Goal: Task Accomplishment & Management: Complete application form

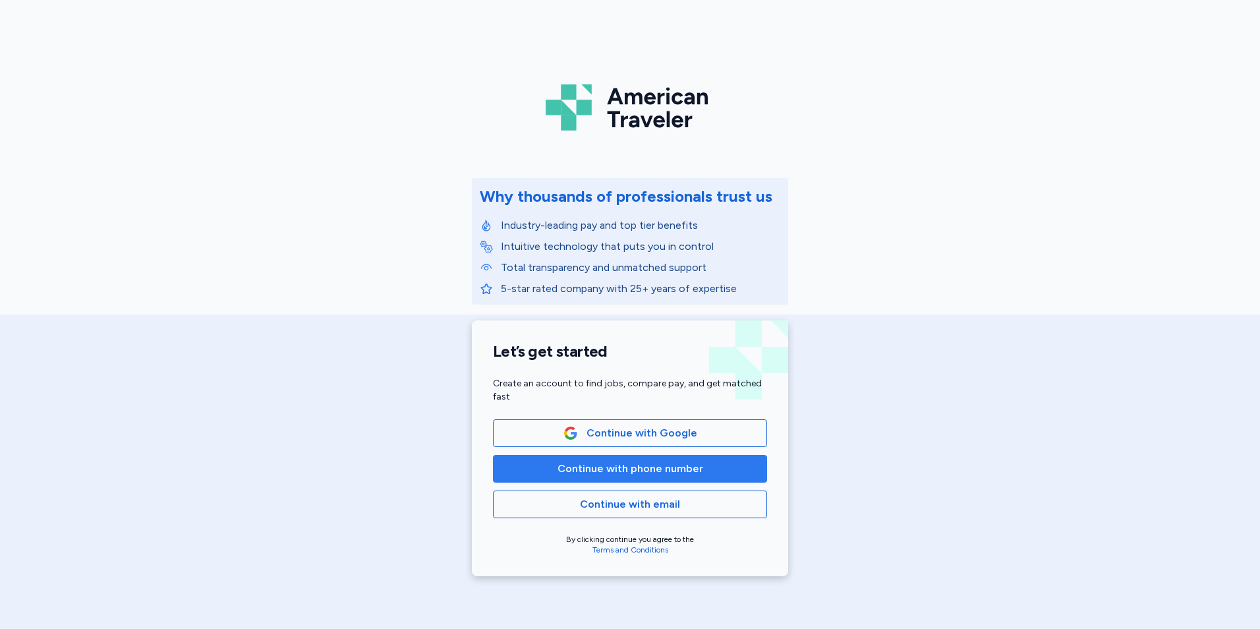
click at [633, 474] on span "Continue with phone number" at bounding box center [630, 469] width 146 height 16
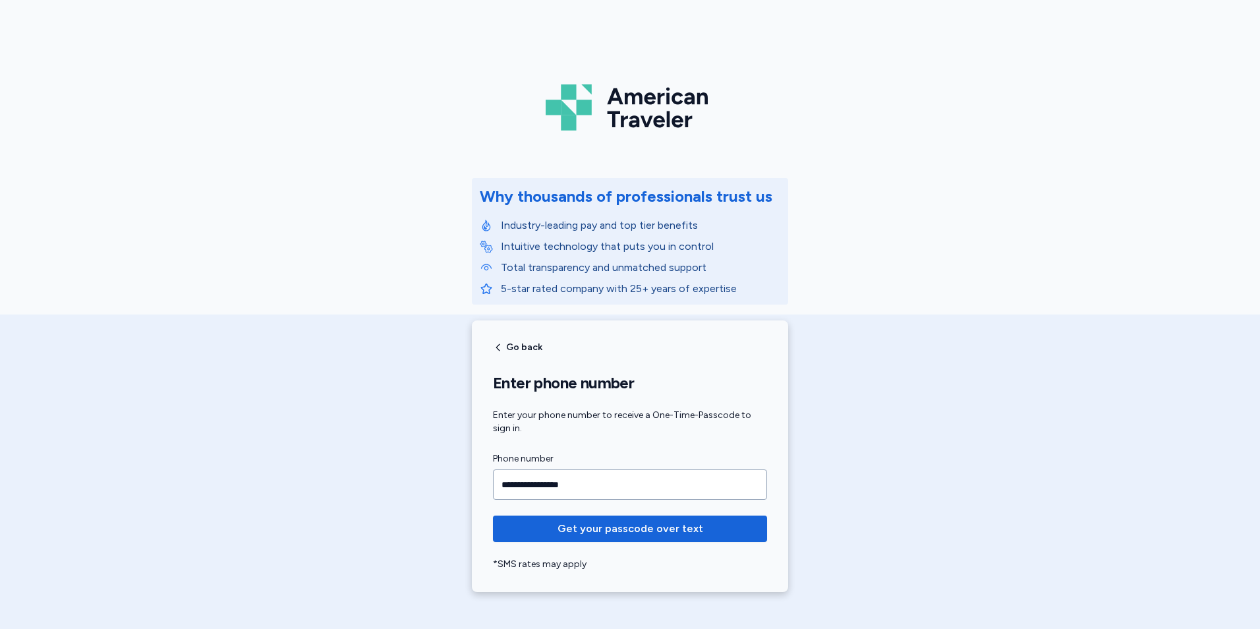
type input "**********"
click at [493, 515] on button "Get your passcode over text" at bounding box center [630, 528] width 274 height 26
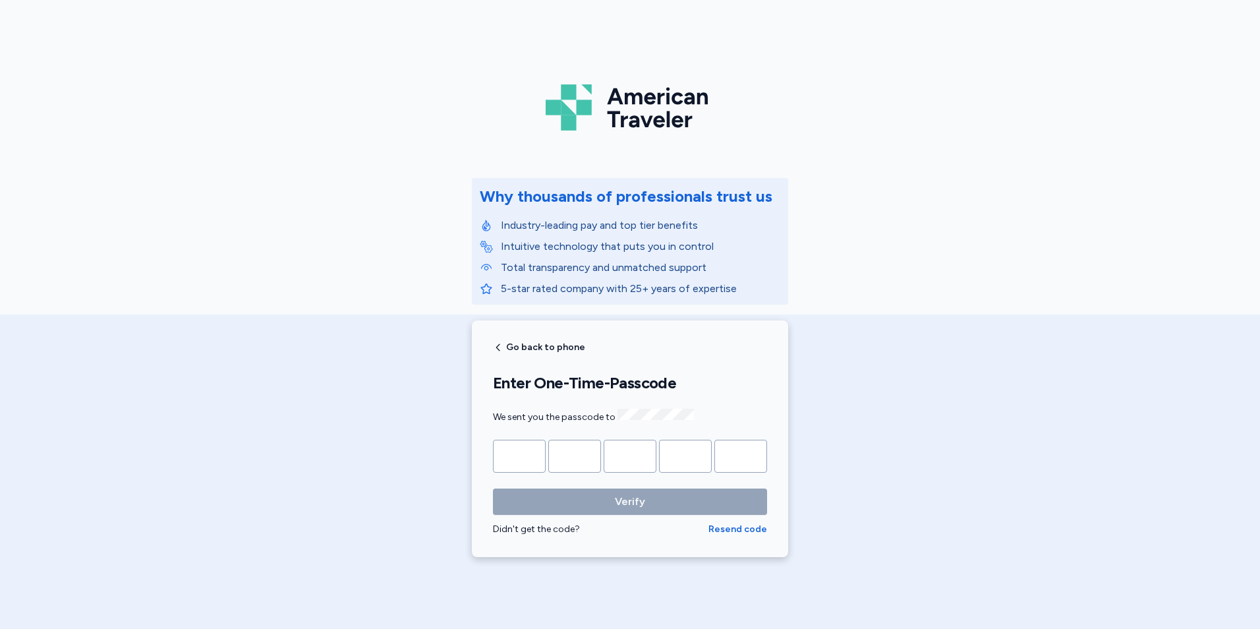
type input "*"
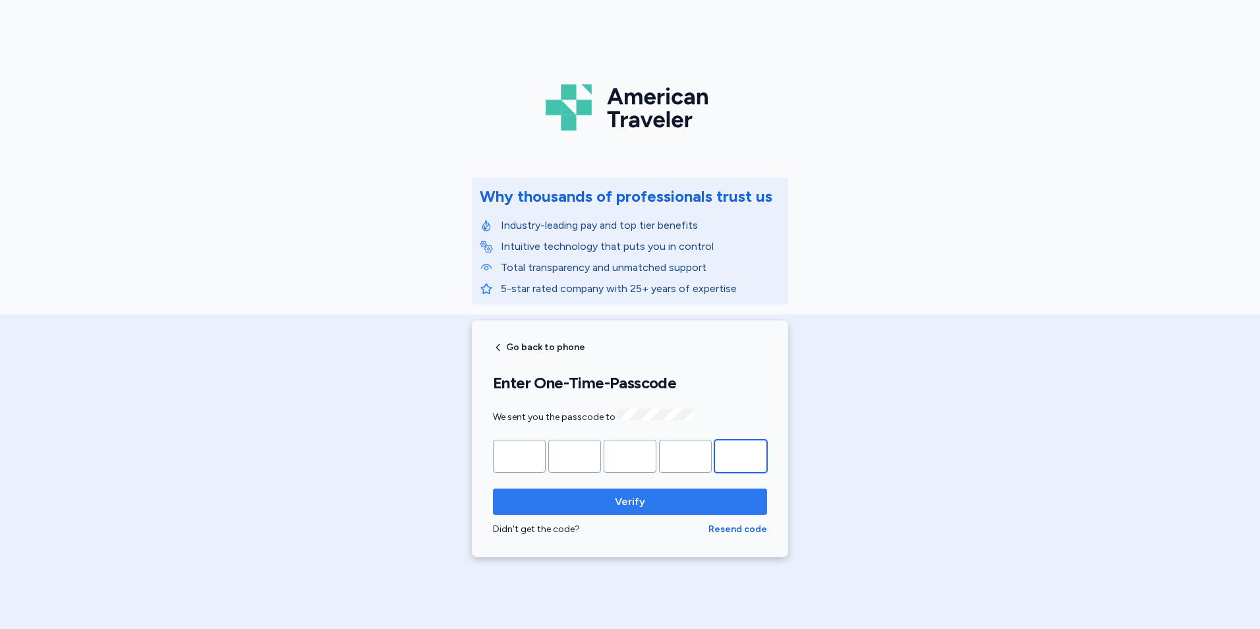
type input "*"
click at [623, 499] on span "Verify" at bounding box center [630, 502] width 30 height 16
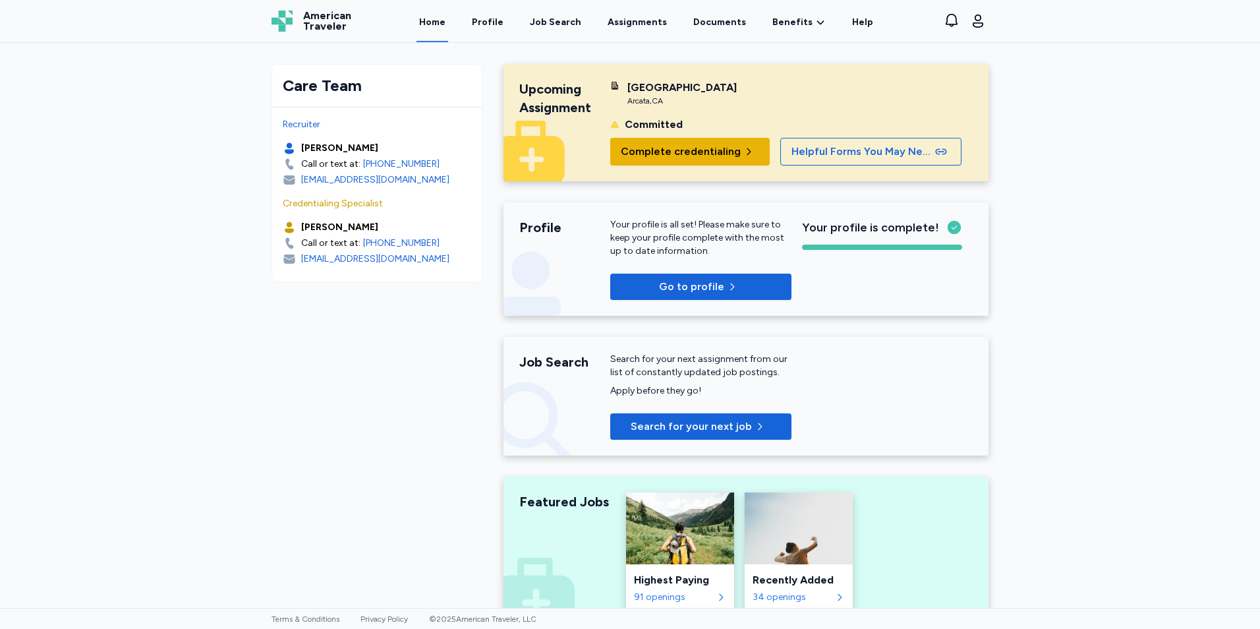
click at [681, 146] on span "Complete credentialing" at bounding box center [681, 152] width 120 height 16
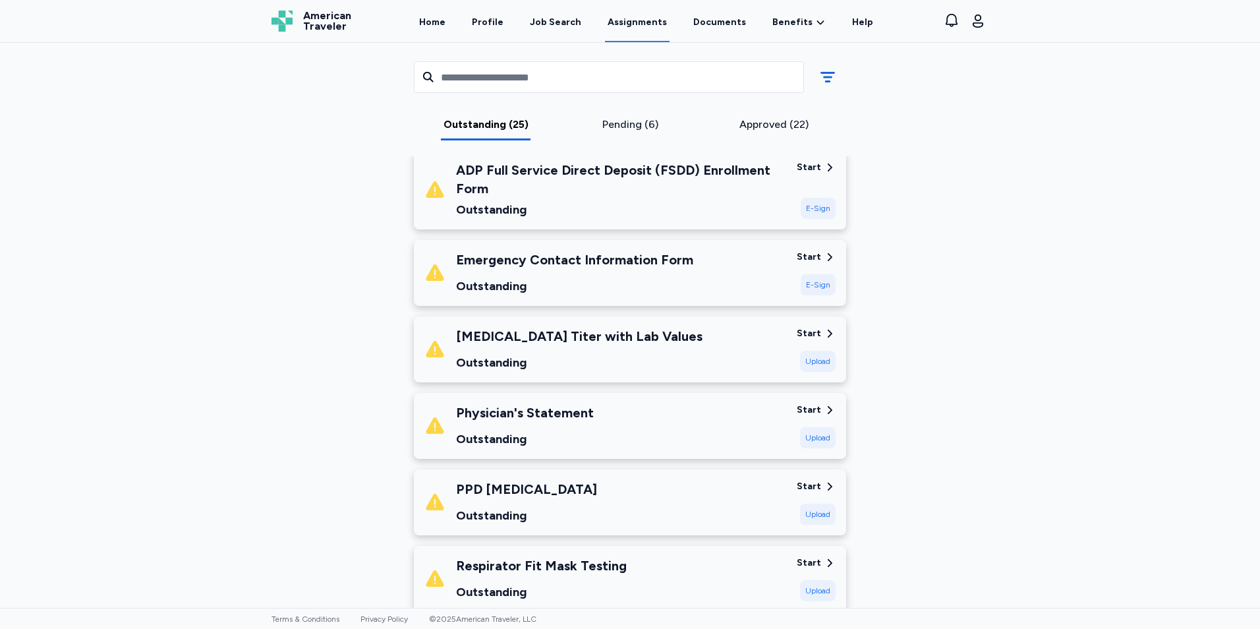
scroll to position [198, 0]
click at [623, 339] on div "[MEDICAL_DATA] Titer with Lab Values" at bounding box center [579, 335] width 246 height 18
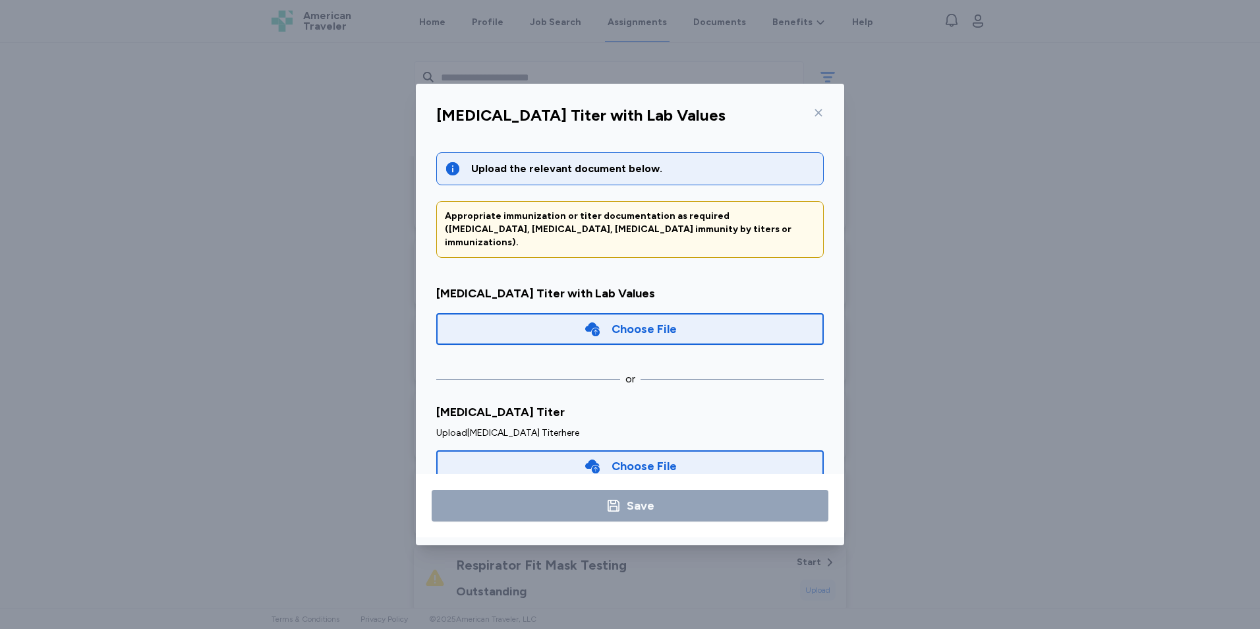
click at [625, 322] on div "Choose File" at bounding box center [643, 329] width 65 height 18
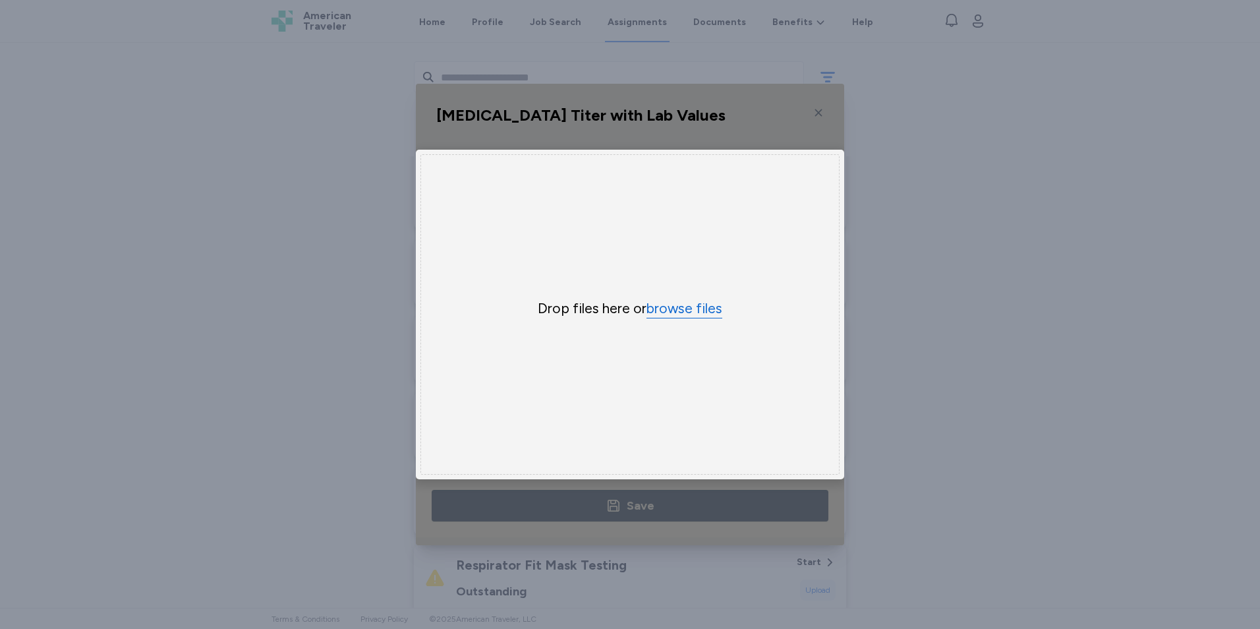
click at [671, 308] on button "browse files" at bounding box center [684, 308] width 76 height 19
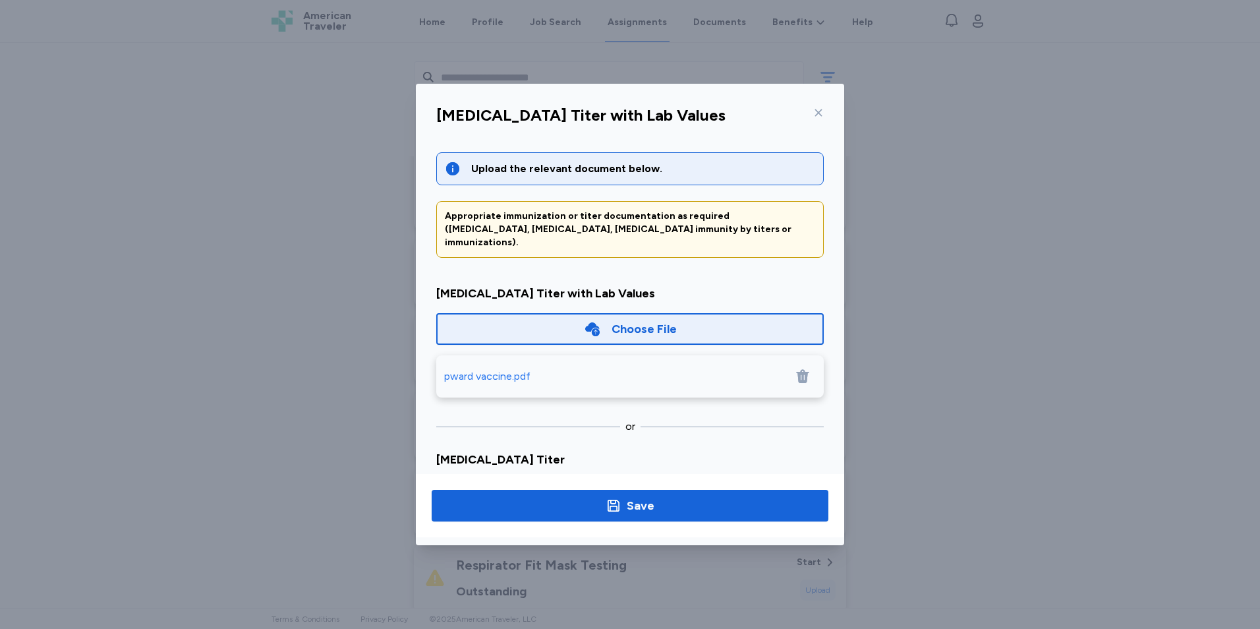
click at [499, 368] on div "pward vaccine.pdf" at bounding box center [487, 376] width 86 height 16
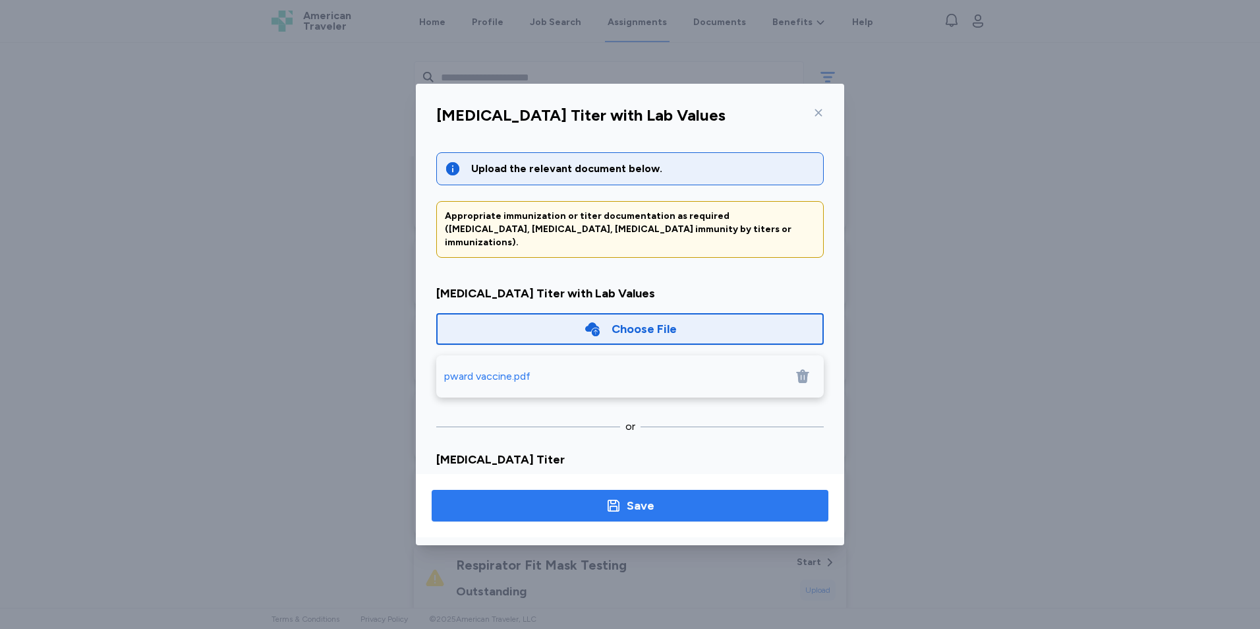
click at [664, 506] on span "Save" at bounding box center [630, 505] width 376 height 18
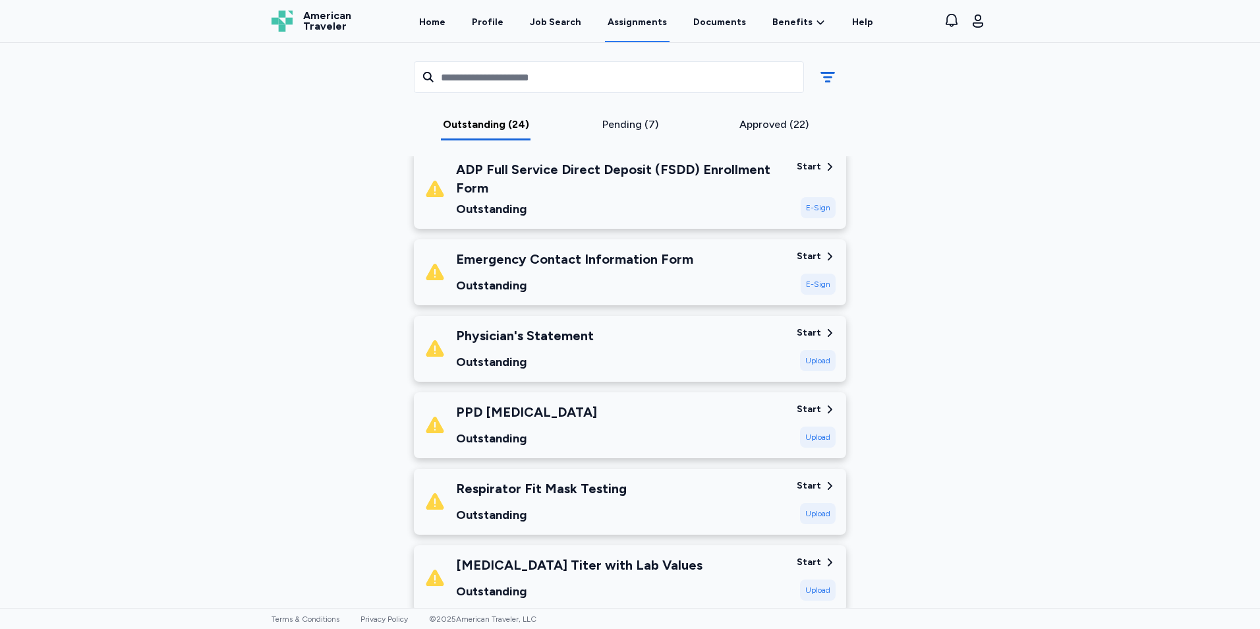
click at [530, 341] on div "Physician's Statement" at bounding box center [525, 335] width 138 height 18
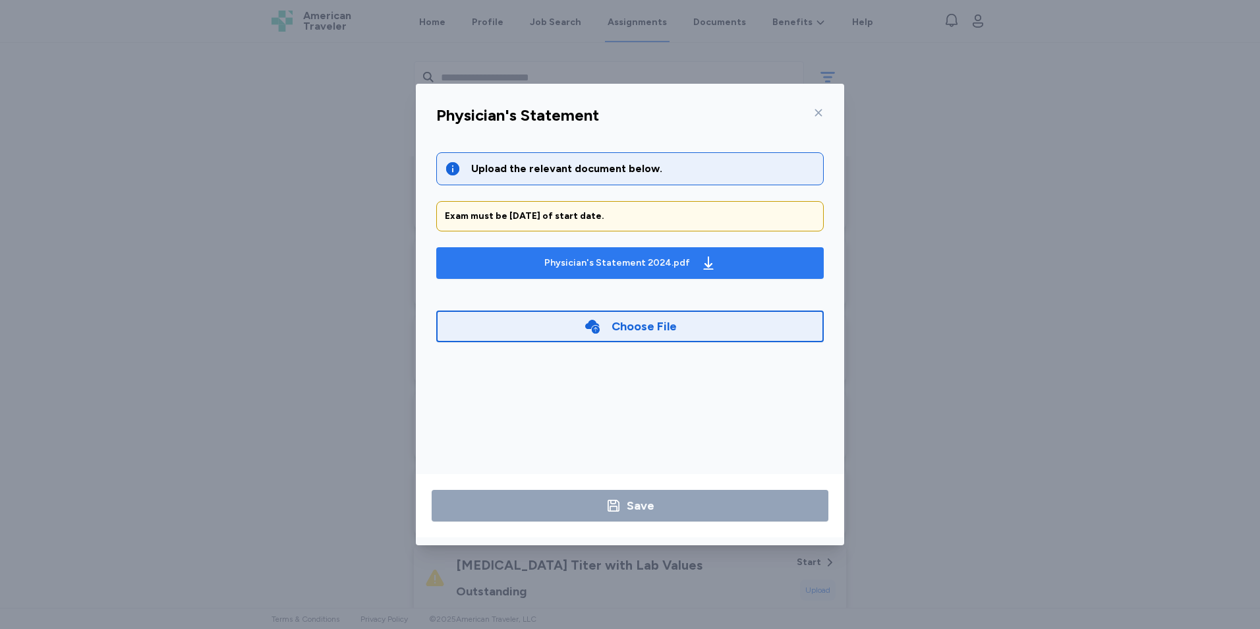
click at [722, 252] on button "Physician's Statement 2024.pdf" at bounding box center [629, 263] width 387 height 32
click at [816, 111] on icon at bounding box center [818, 112] width 11 height 11
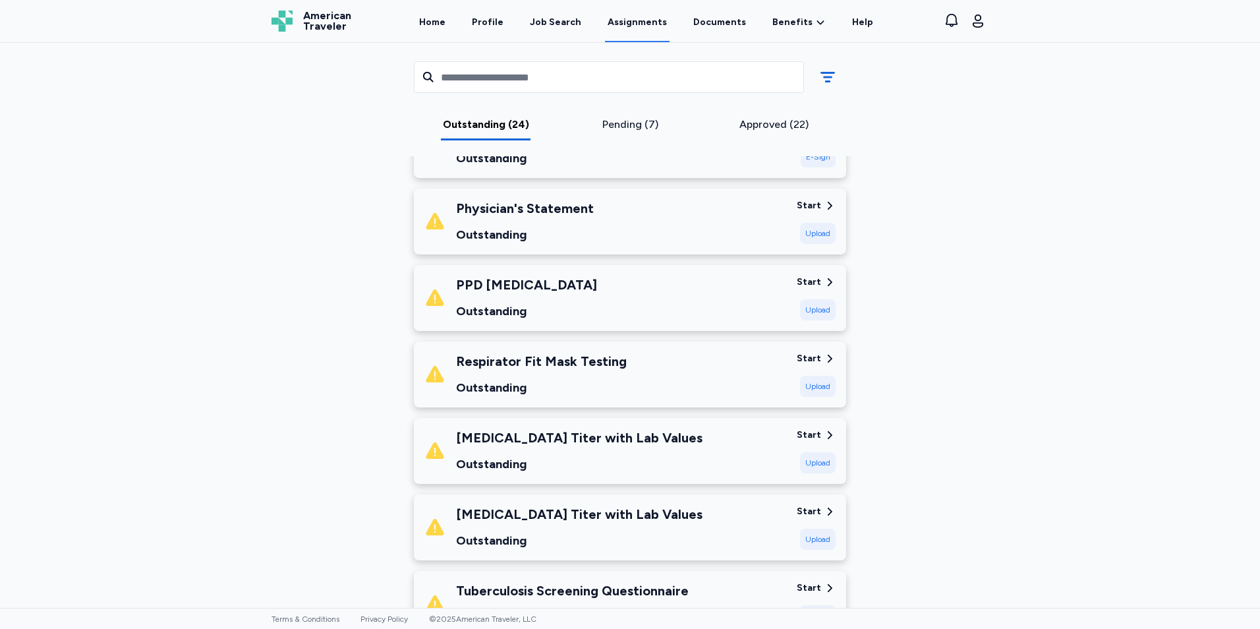
scroll to position [329, 0]
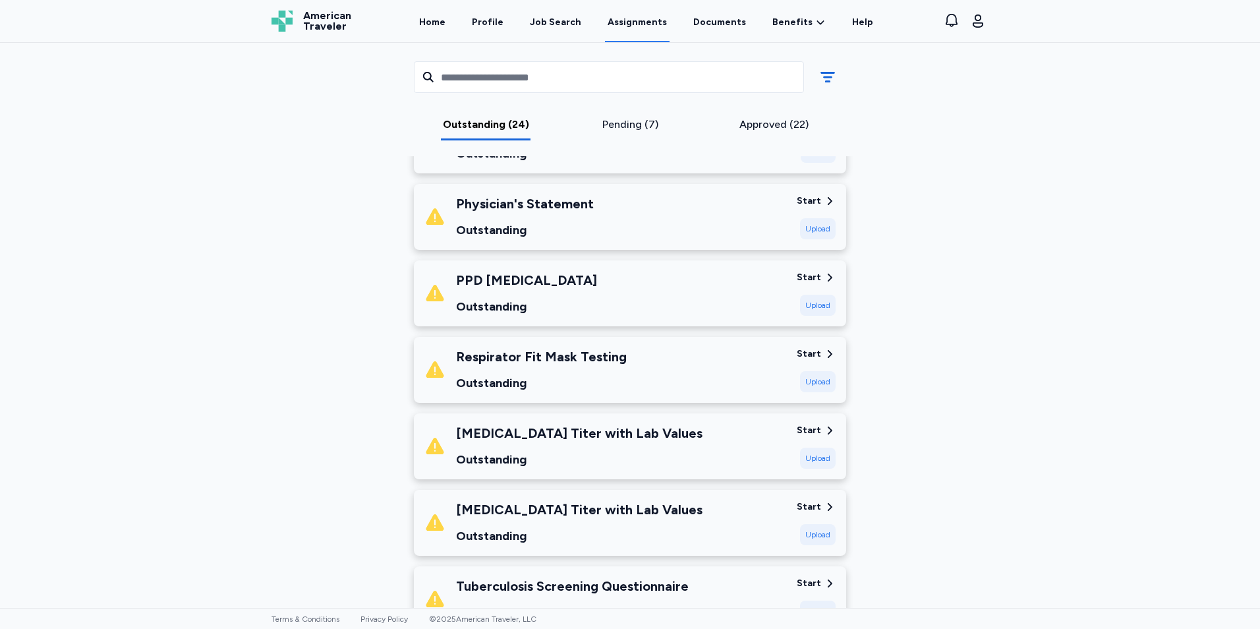
click at [814, 456] on div "Upload" at bounding box center [818, 457] width 36 height 21
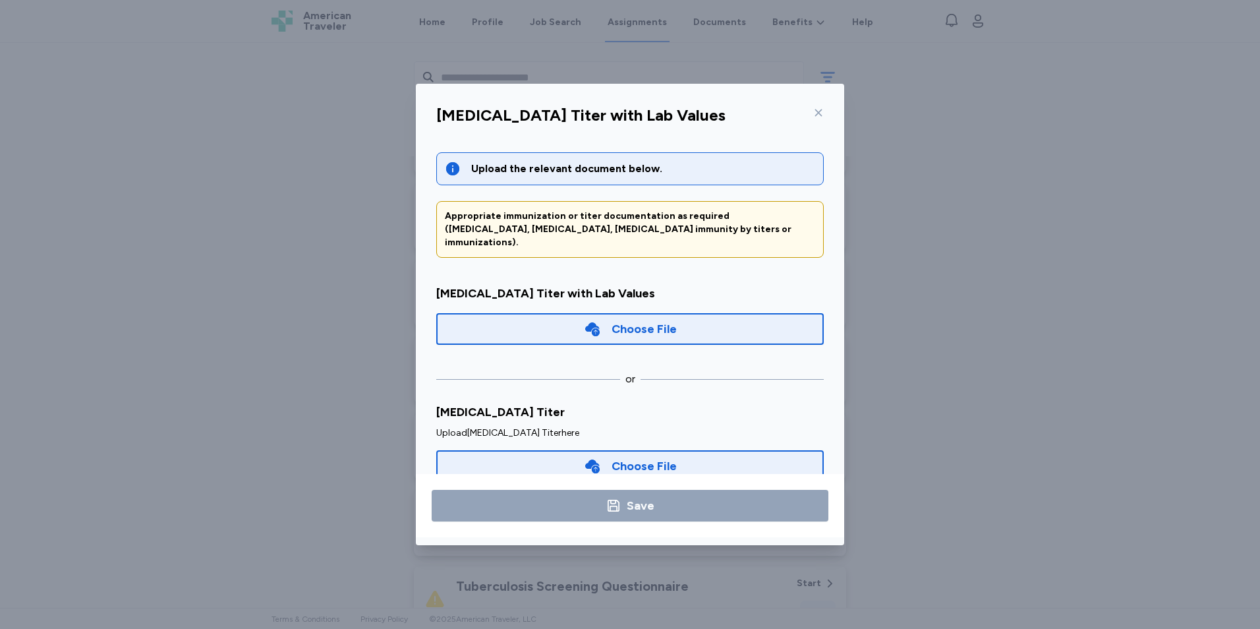
click at [648, 322] on div "Choose File" at bounding box center [643, 329] width 65 height 18
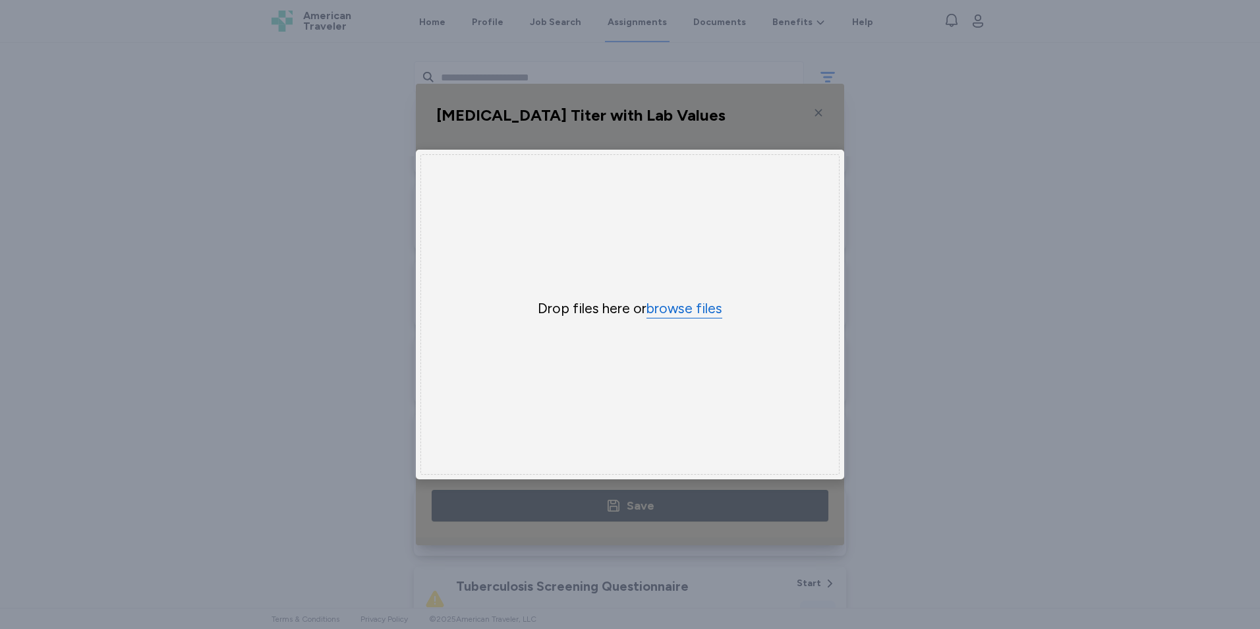
click at [668, 306] on button "browse files" at bounding box center [684, 308] width 76 height 19
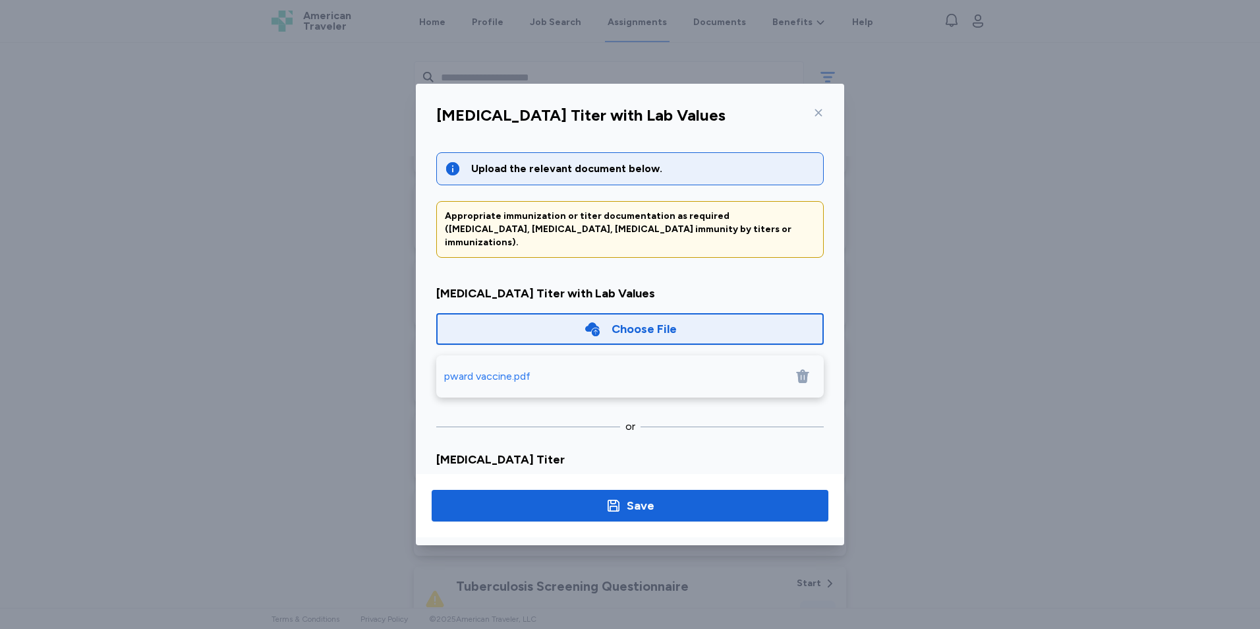
click at [513, 368] on div "pward vaccine.pdf" at bounding box center [487, 376] width 86 height 16
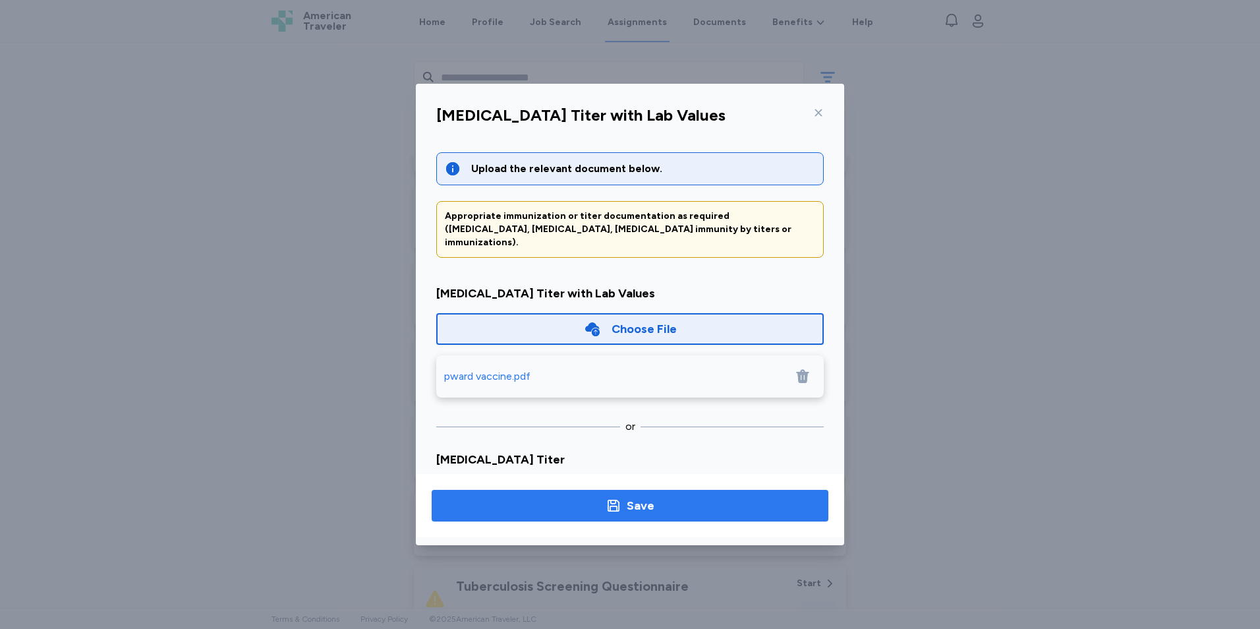
click at [600, 504] on span "Save" at bounding box center [630, 505] width 376 height 18
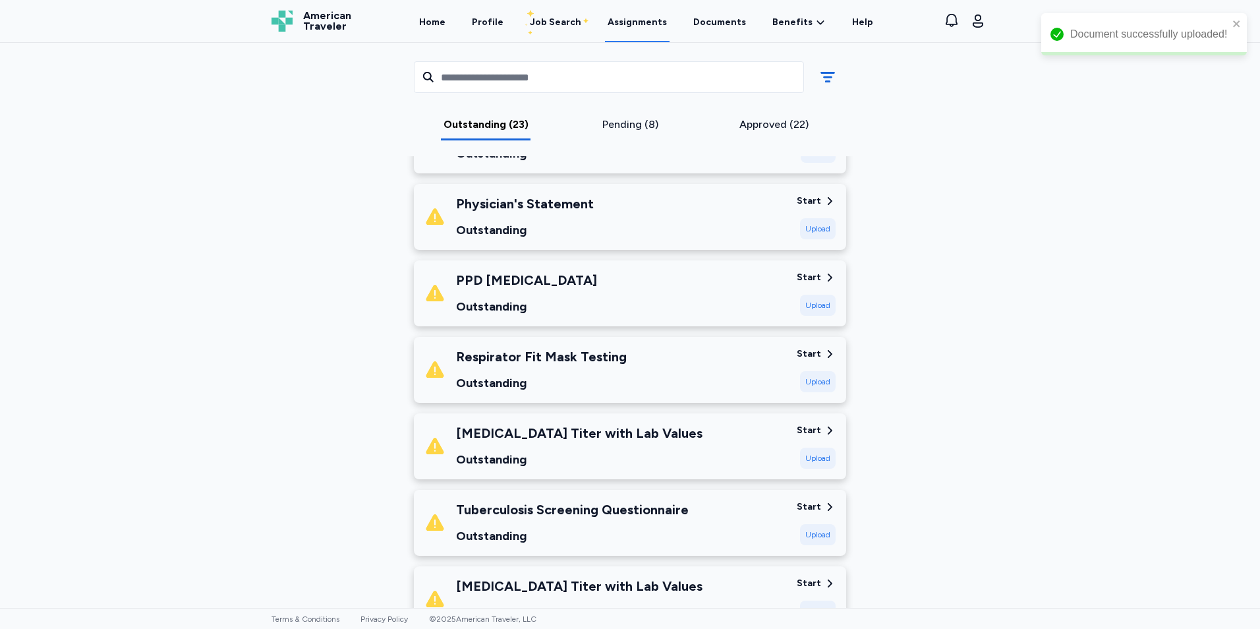
scroll to position [395, 0]
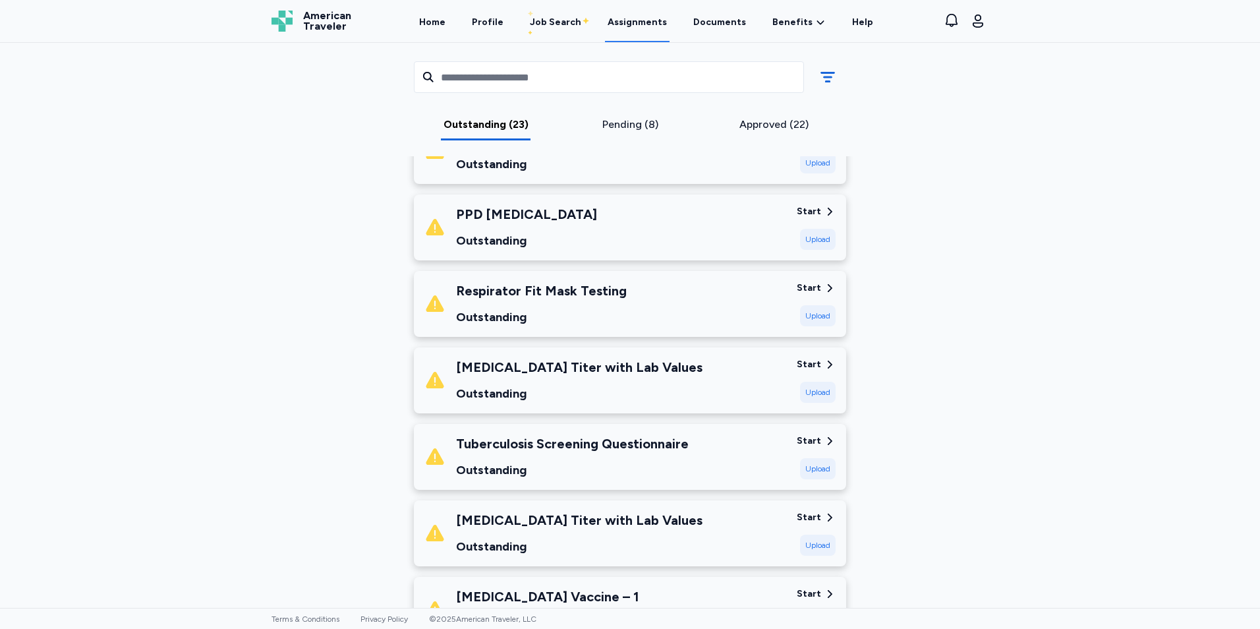
click at [826, 396] on div "Upload" at bounding box center [818, 392] width 36 height 21
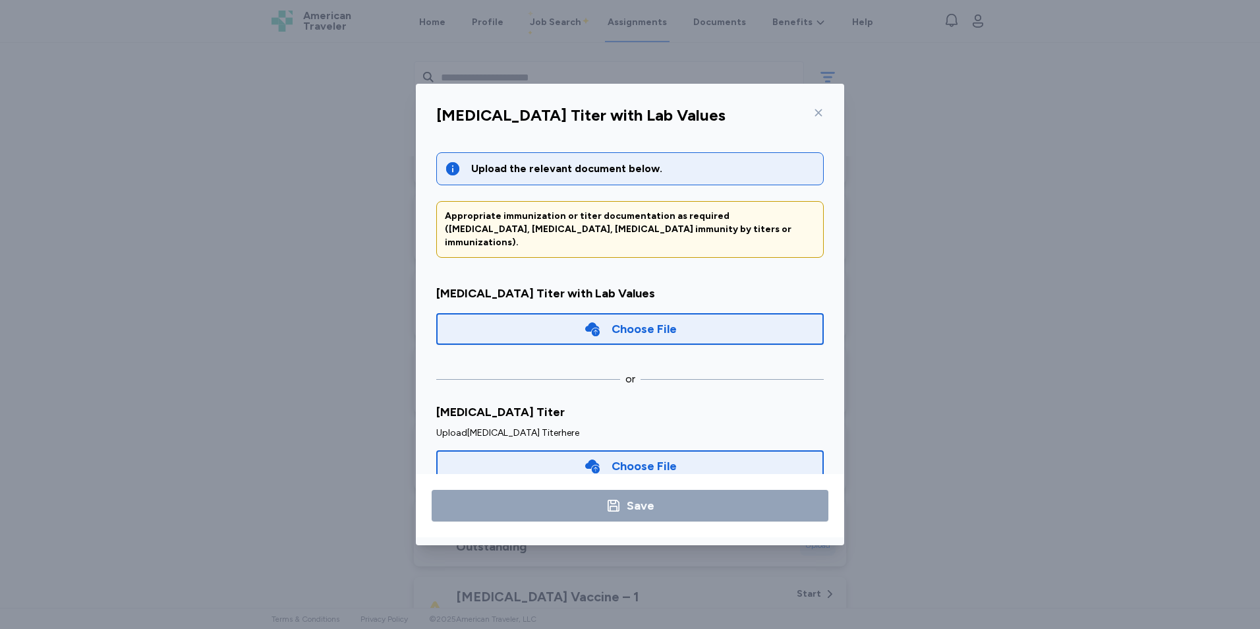
click at [606, 322] on div "Choose File" at bounding box center [630, 329] width 93 height 18
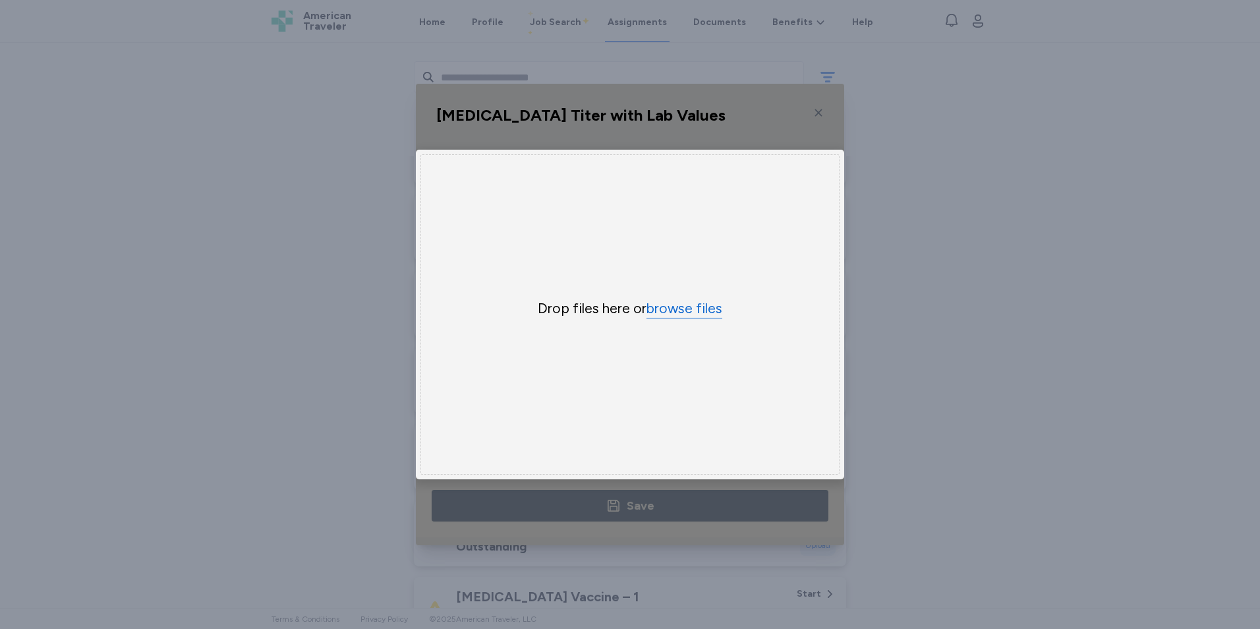
click at [686, 303] on button "browse files" at bounding box center [684, 308] width 76 height 19
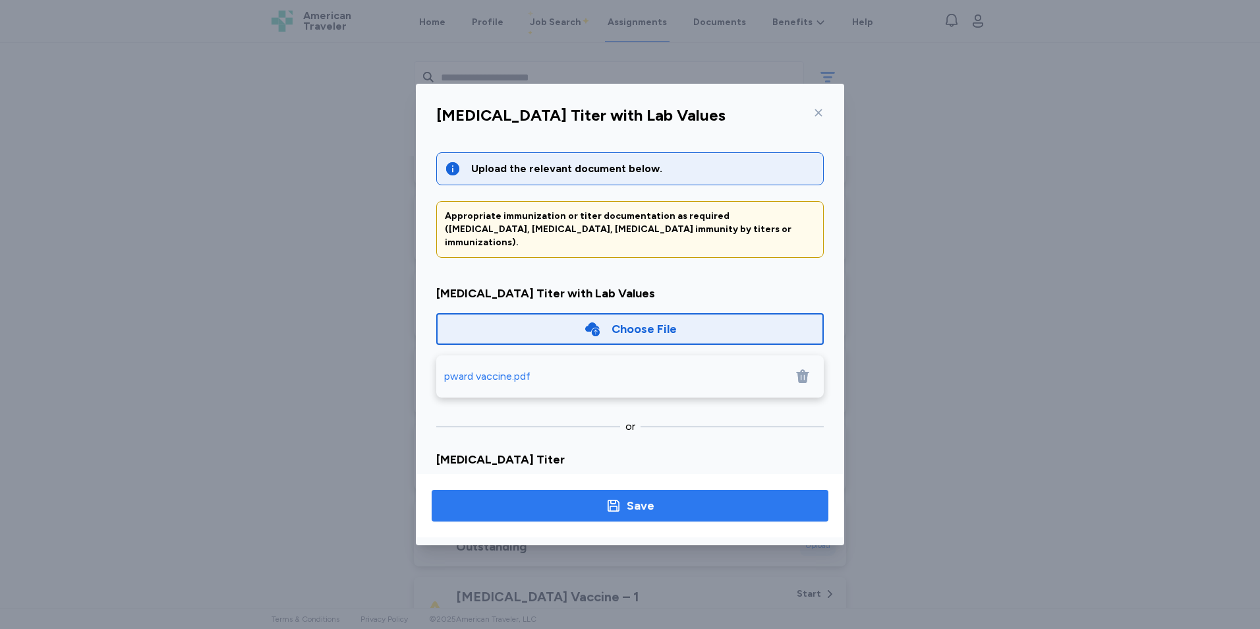
click at [656, 513] on span "Save" at bounding box center [630, 505] width 376 height 18
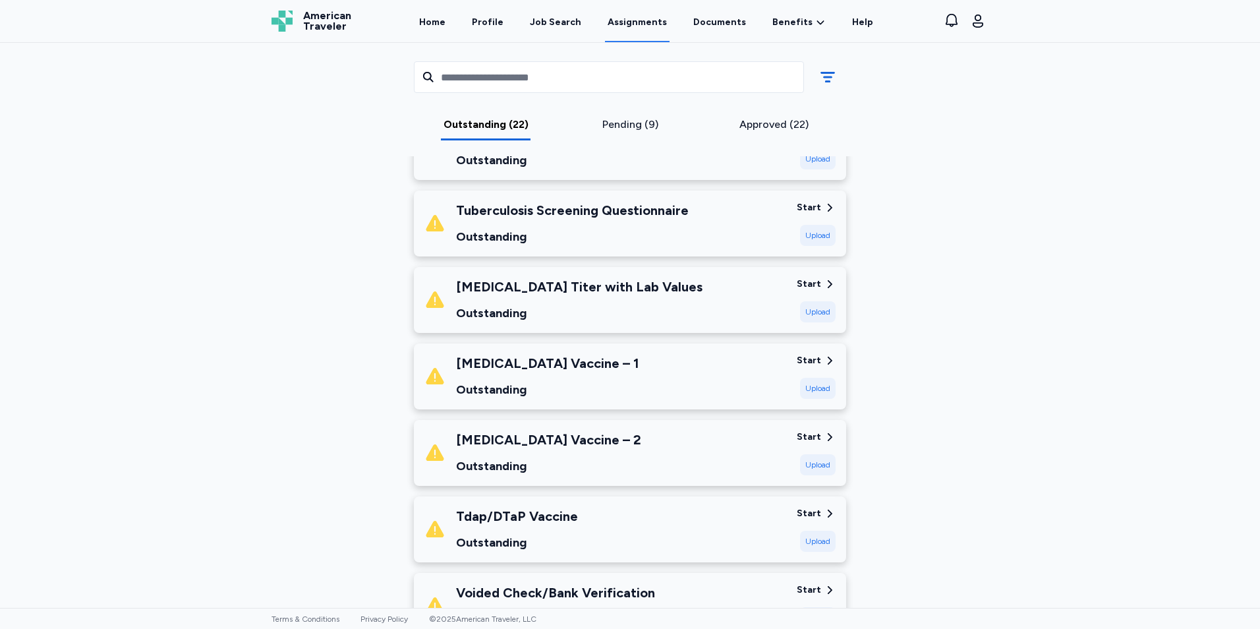
scroll to position [527, 0]
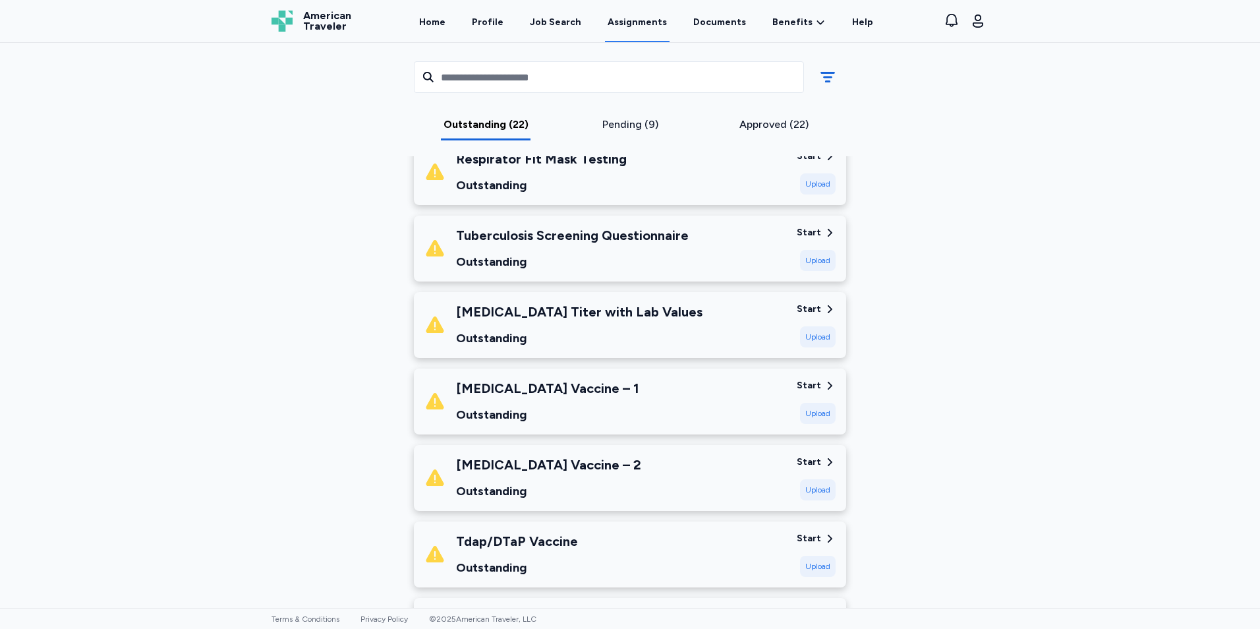
click at [810, 411] on div "Upload" at bounding box center [818, 413] width 36 height 21
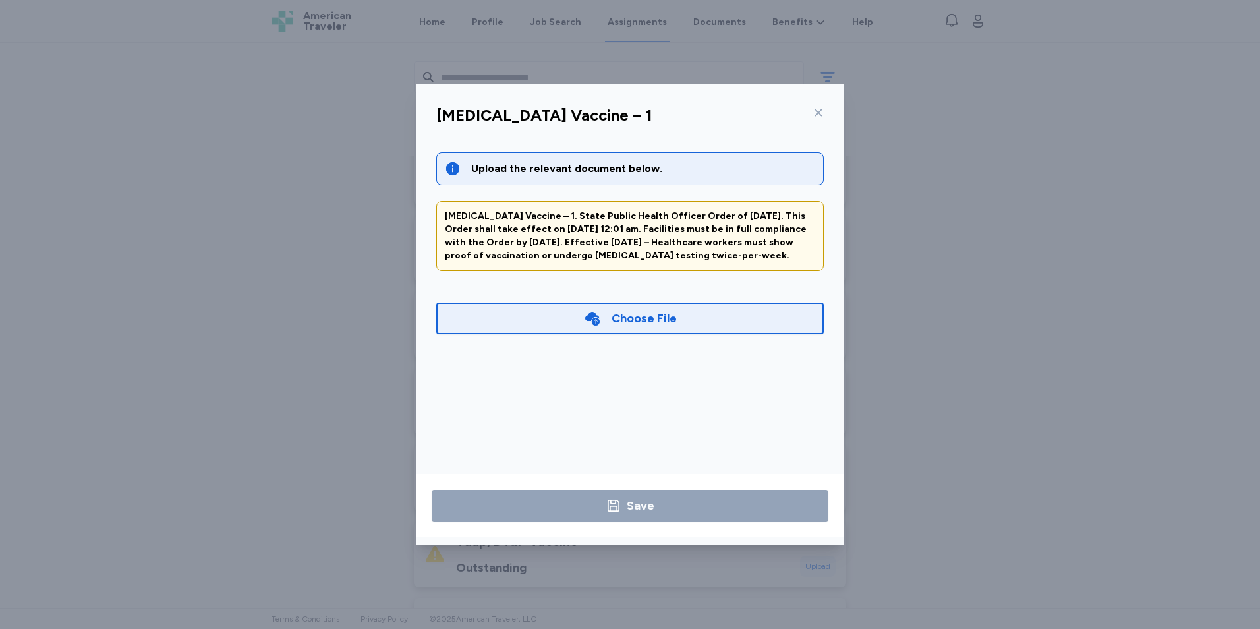
click at [606, 315] on div "Choose File" at bounding box center [630, 318] width 93 height 18
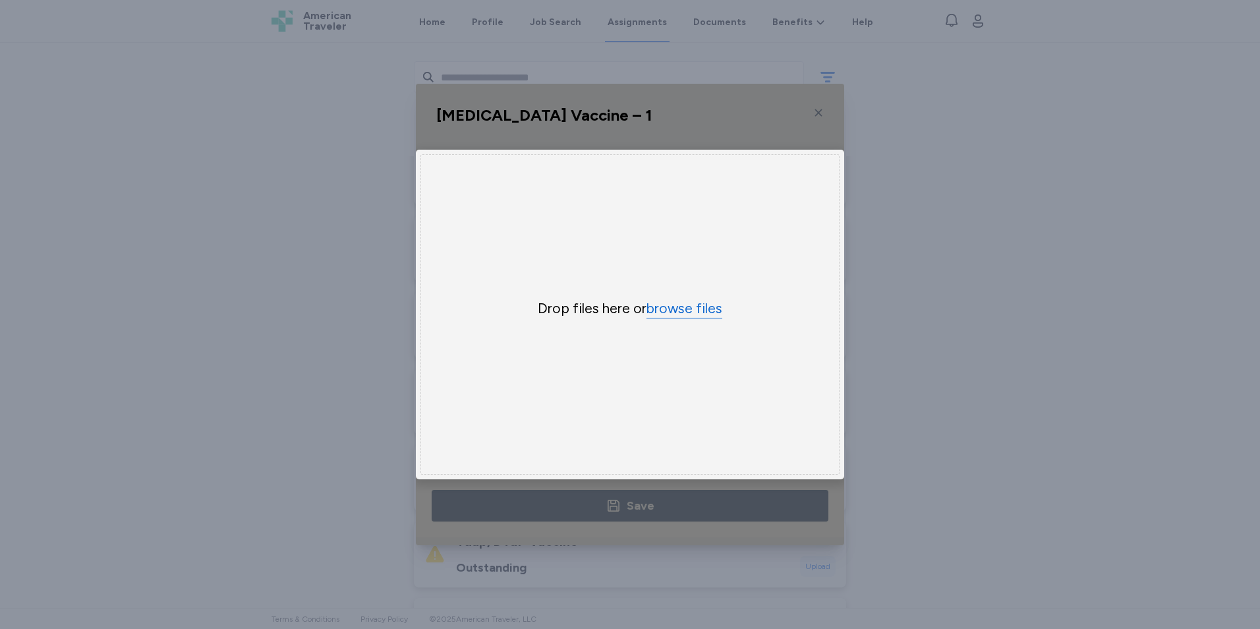
click at [684, 304] on button "browse files" at bounding box center [684, 308] width 76 height 19
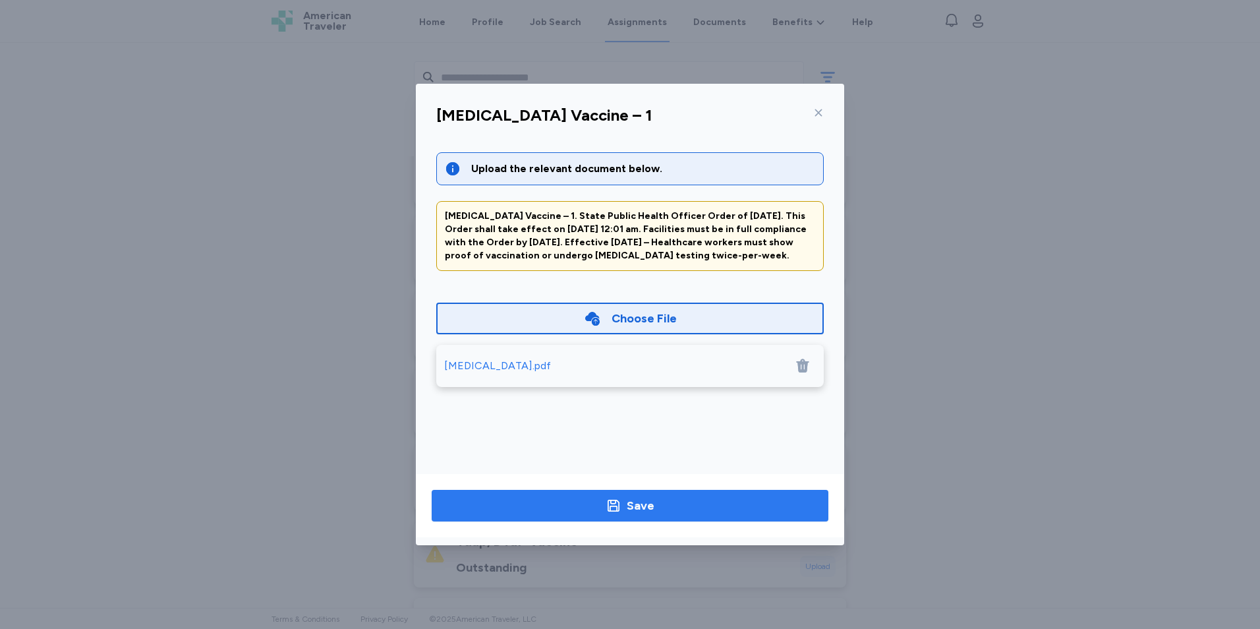
click at [684, 509] on span "Save" at bounding box center [630, 505] width 376 height 18
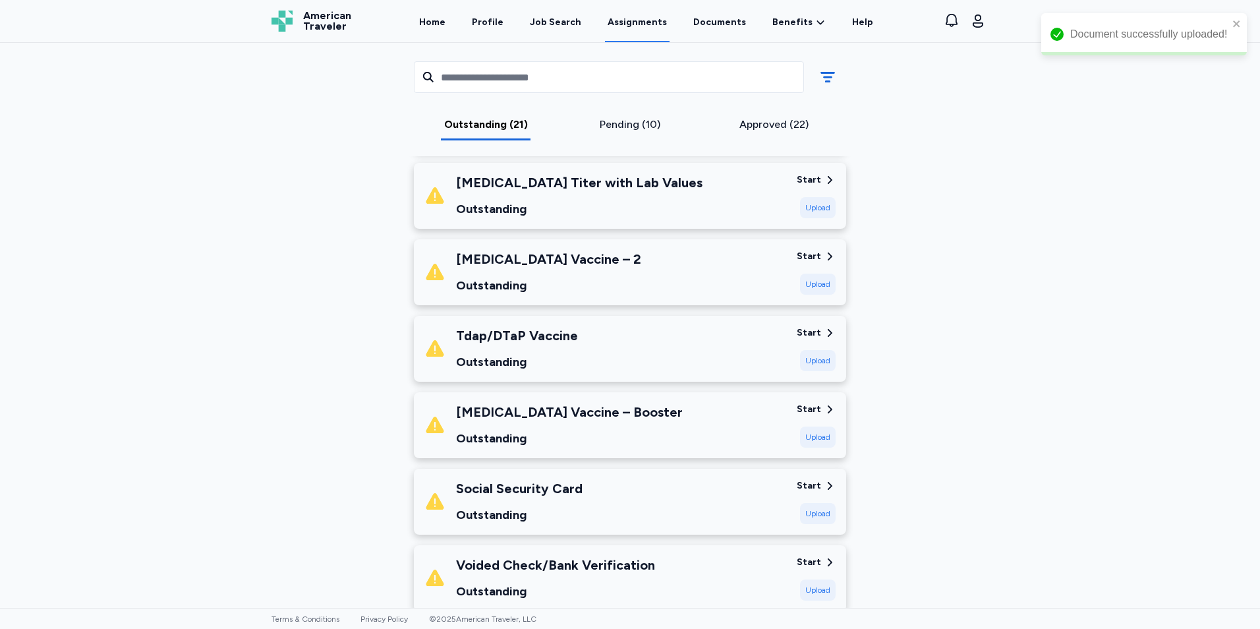
scroll to position [659, 0]
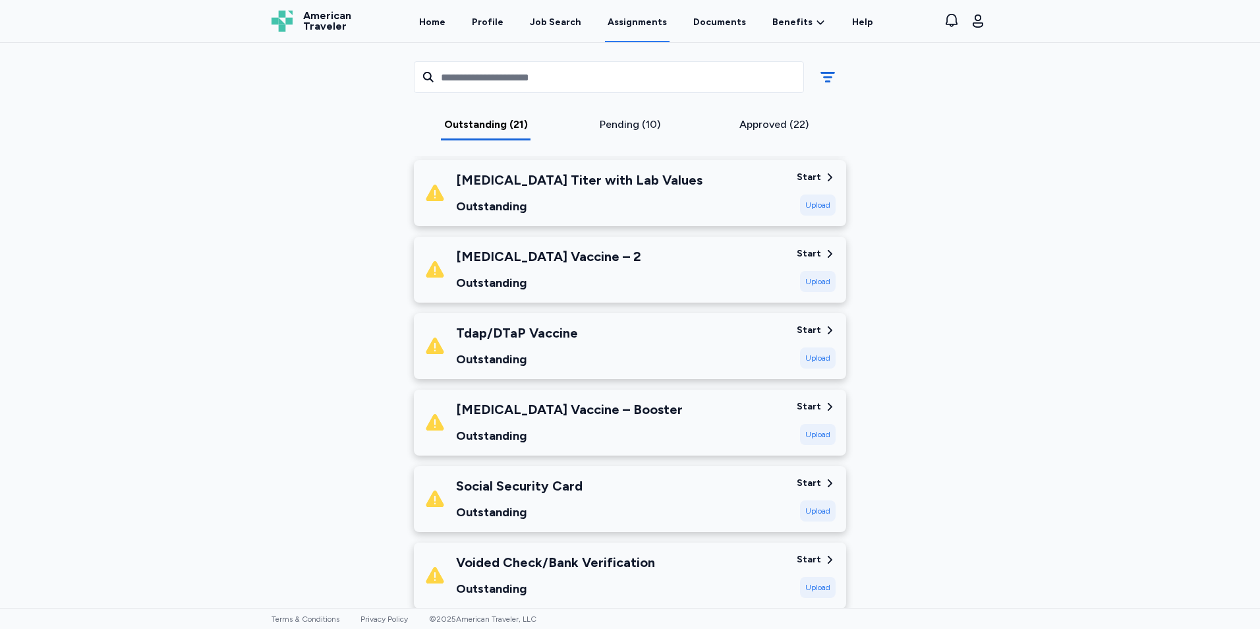
click at [818, 508] on div "Upload" at bounding box center [818, 510] width 36 height 21
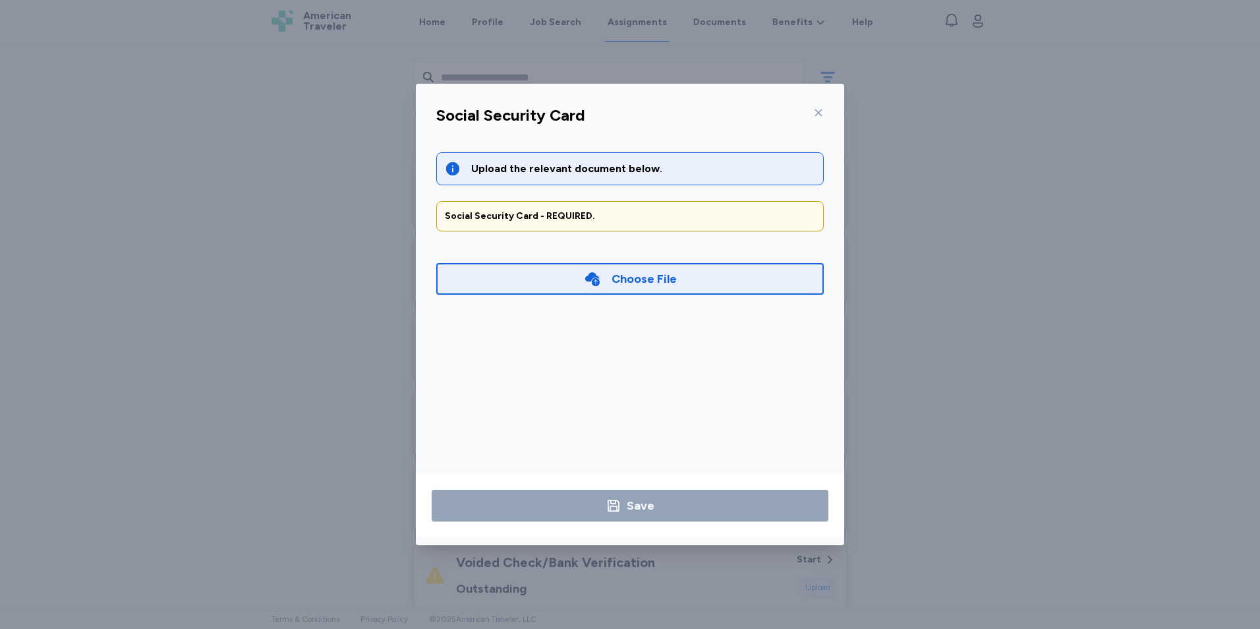
click at [822, 108] on icon at bounding box center [818, 112] width 11 height 11
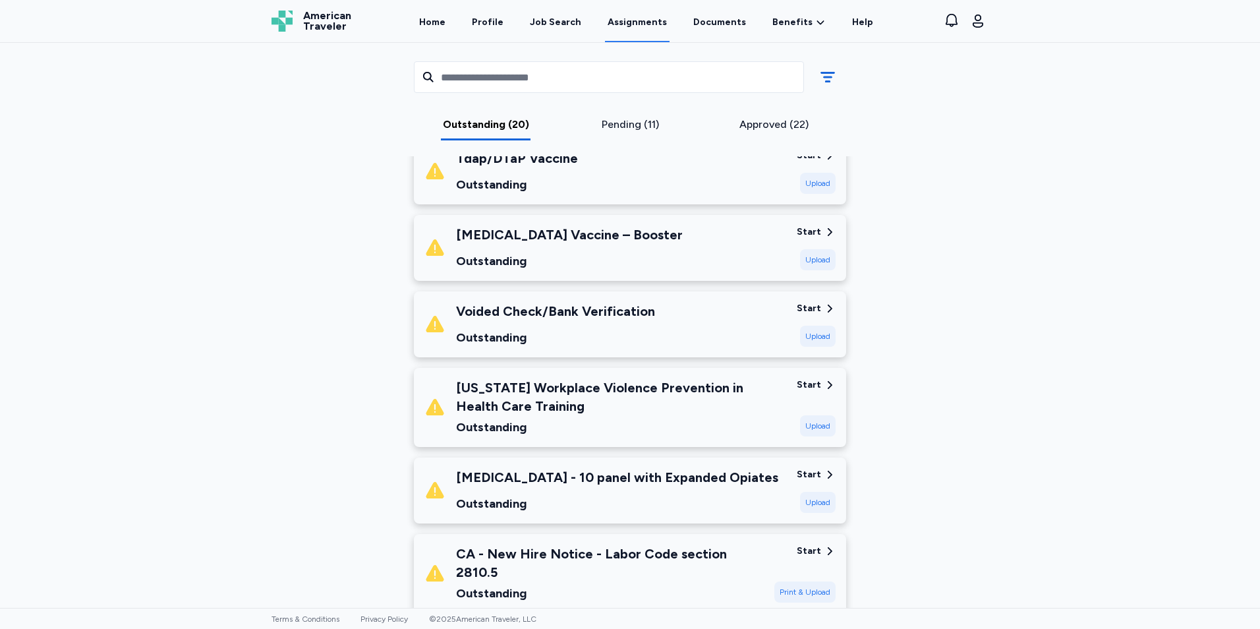
scroll to position [857, 0]
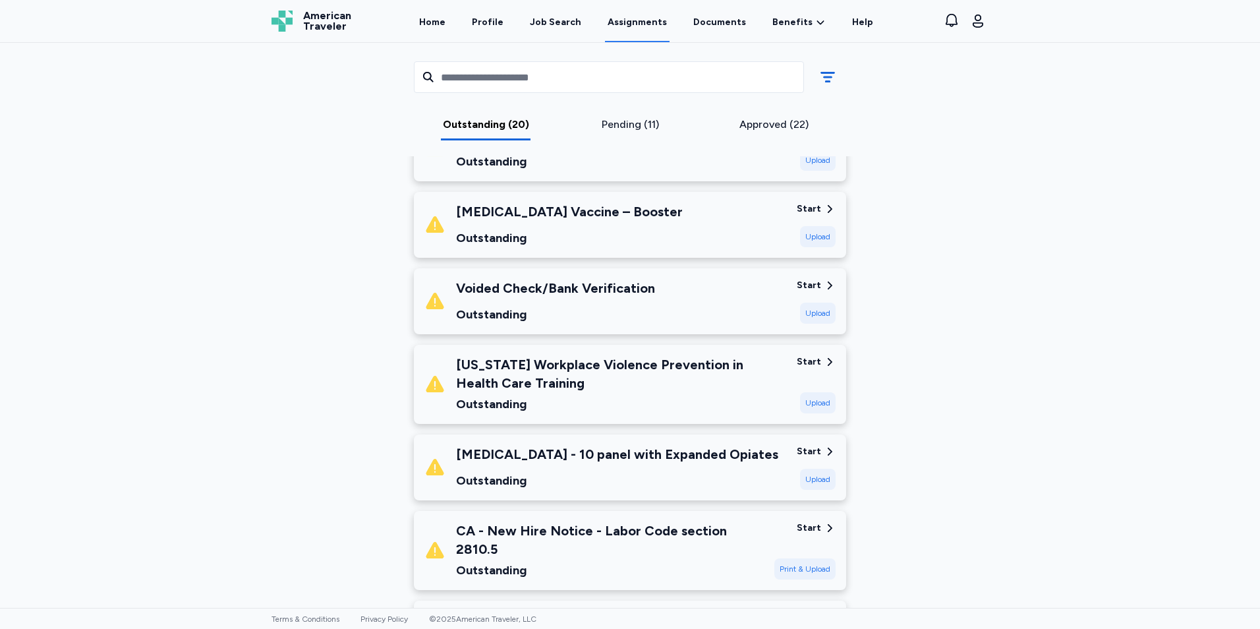
click at [820, 401] on div "Upload" at bounding box center [818, 402] width 36 height 21
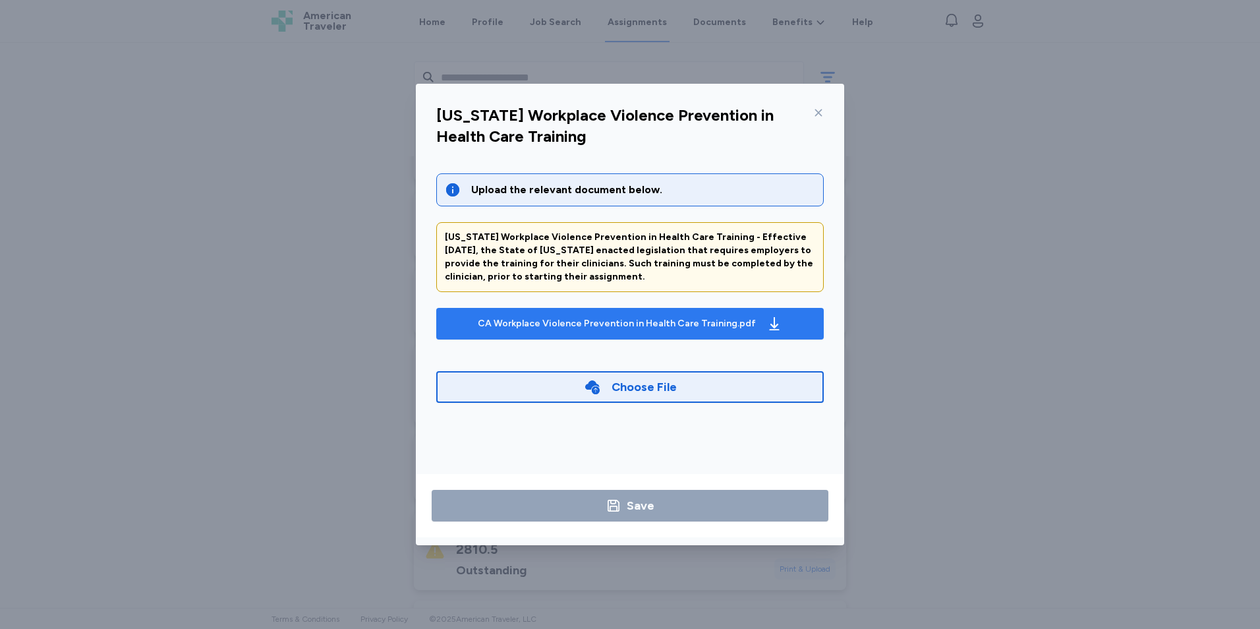
click at [654, 330] on div "CA Workplace Violence Prevention in Health Care Training.pdf" at bounding box center [630, 323] width 310 height 21
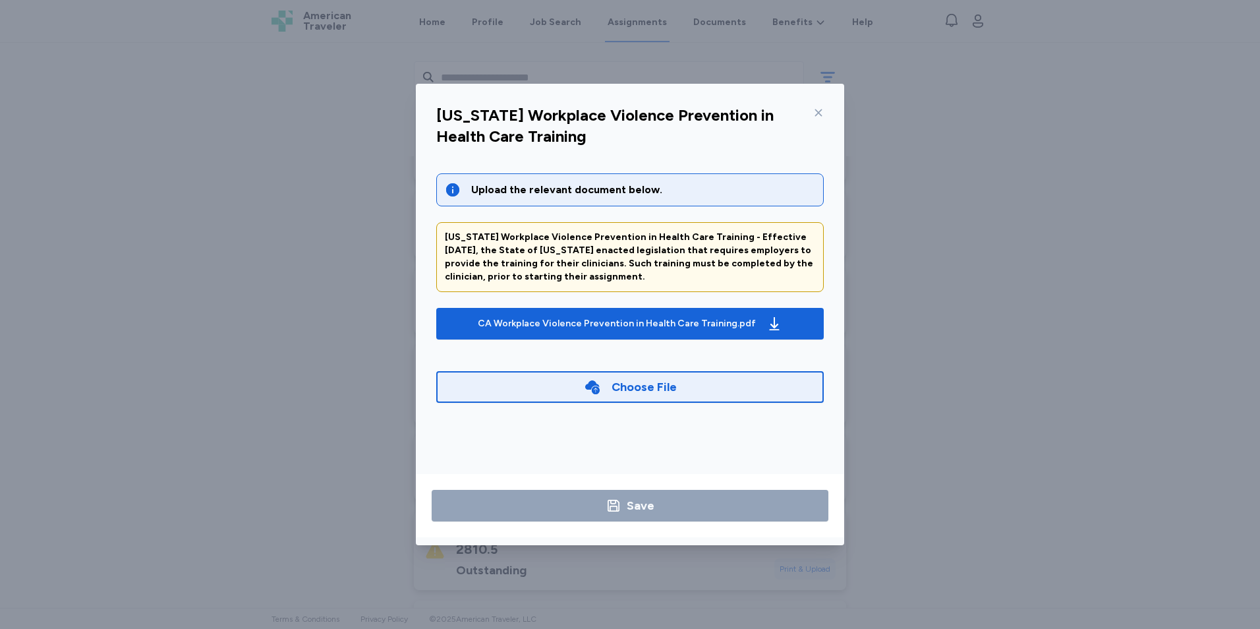
click at [581, 387] on div "Choose File" at bounding box center [629, 387] width 387 height 32
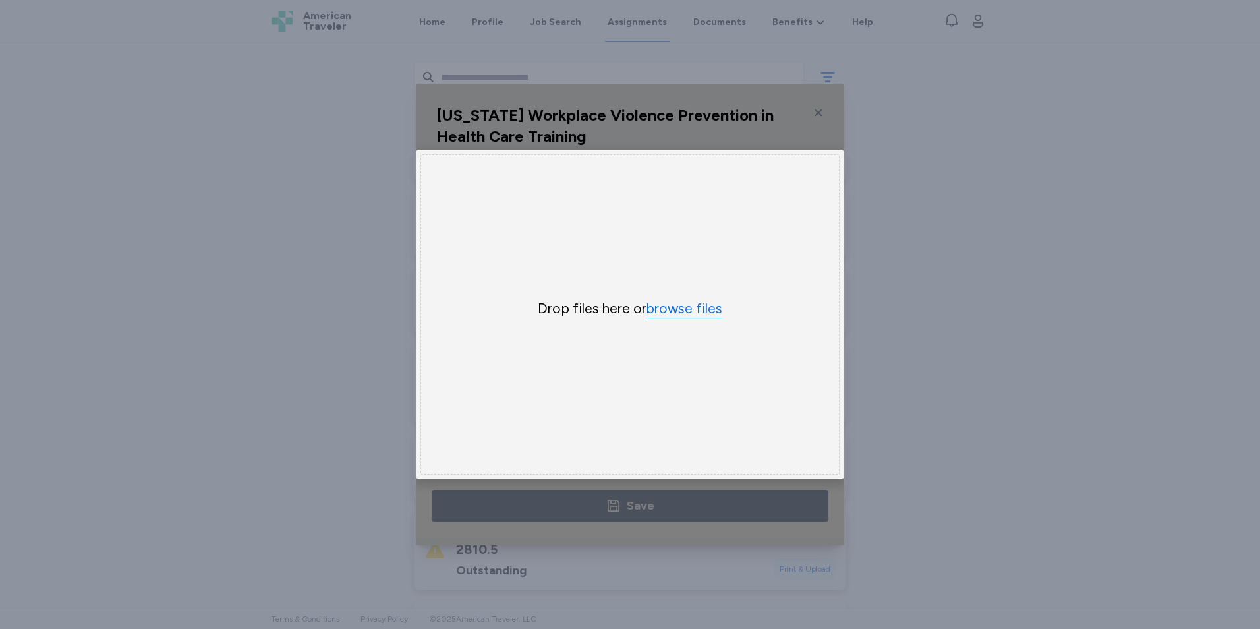
click at [667, 302] on button "browse files" at bounding box center [684, 308] width 76 height 19
click at [562, 184] on div "Drop files here or browse files" at bounding box center [629, 314] width 419 height 320
click at [891, 209] on div "[US_STATE] Workplace Violence Prevention in Health Care Training Upload the rel…" at bounding box center [630, 314] width 1260 height 629
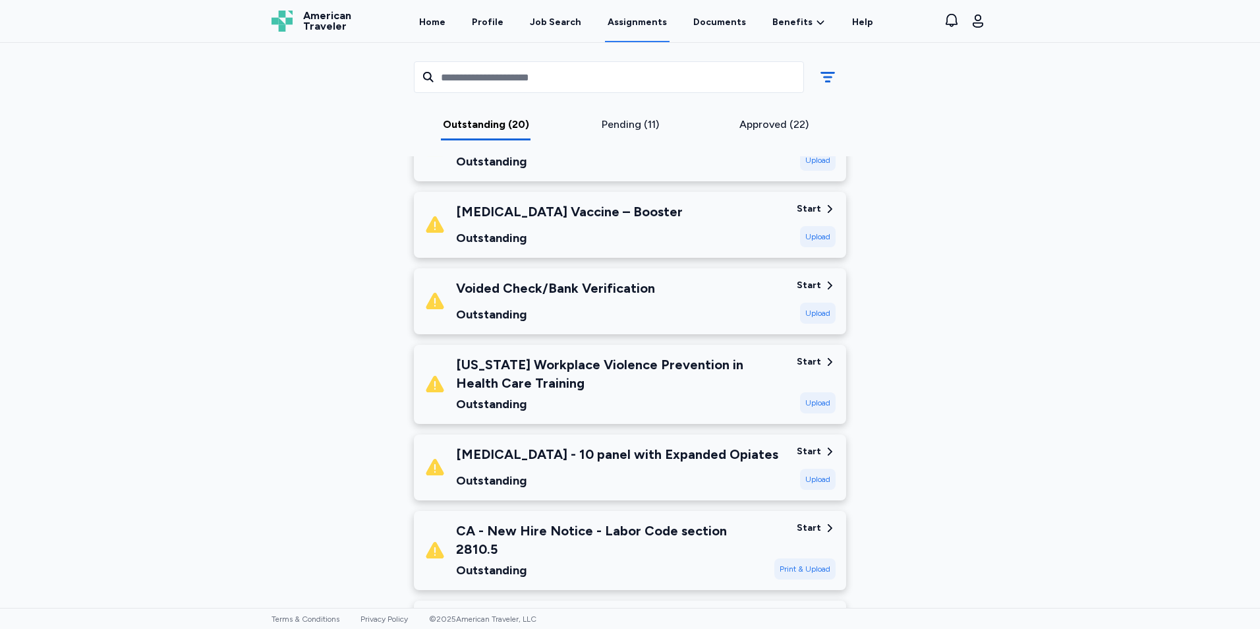
scroll to position [922, 0]
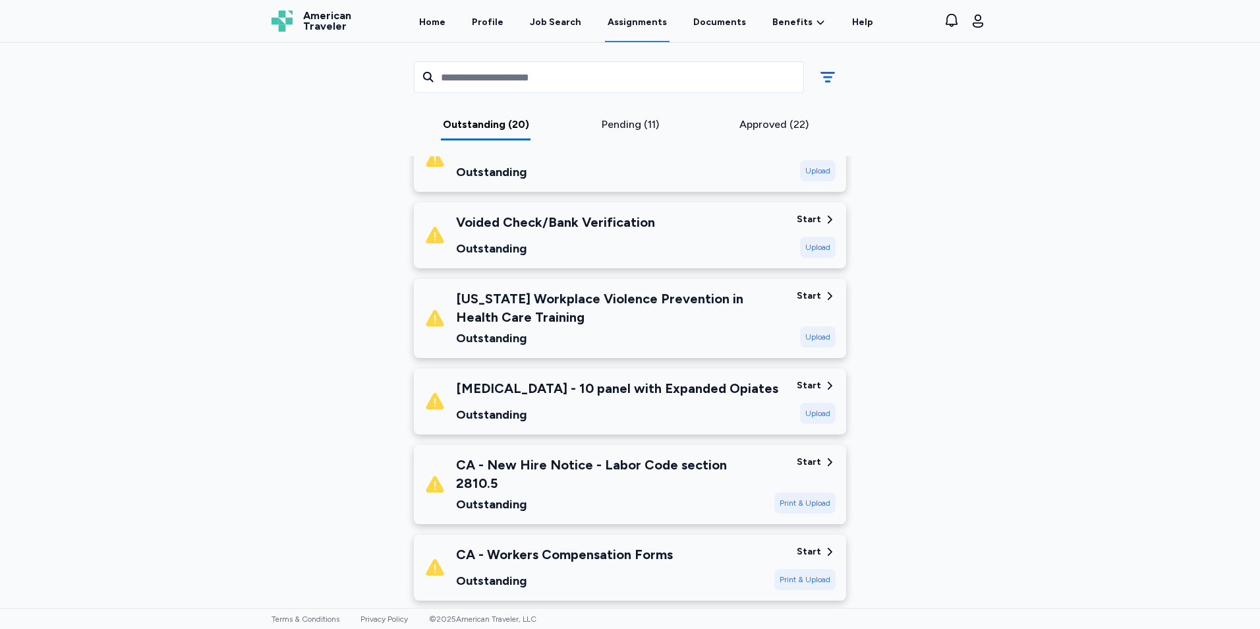
click at [799, 492] on div "Print & Upload" at bounding box center [804, 502] width 61 height 21
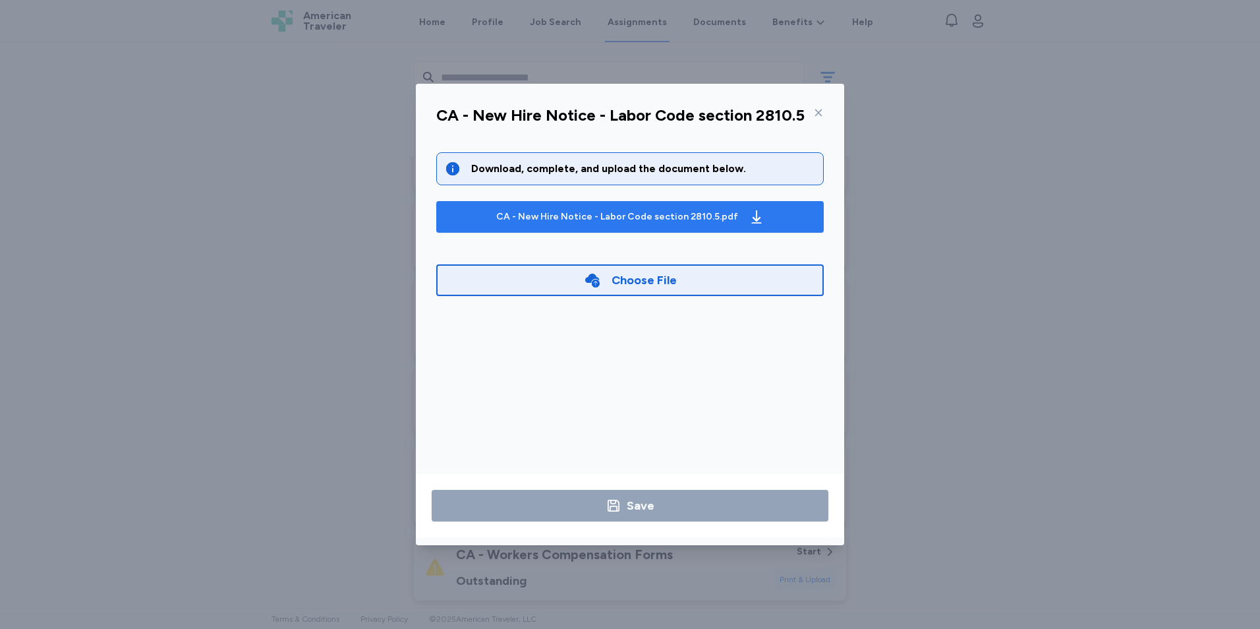
click at [749, 210] on icon "button" at bounding box center [757, 217] width 16 height 16
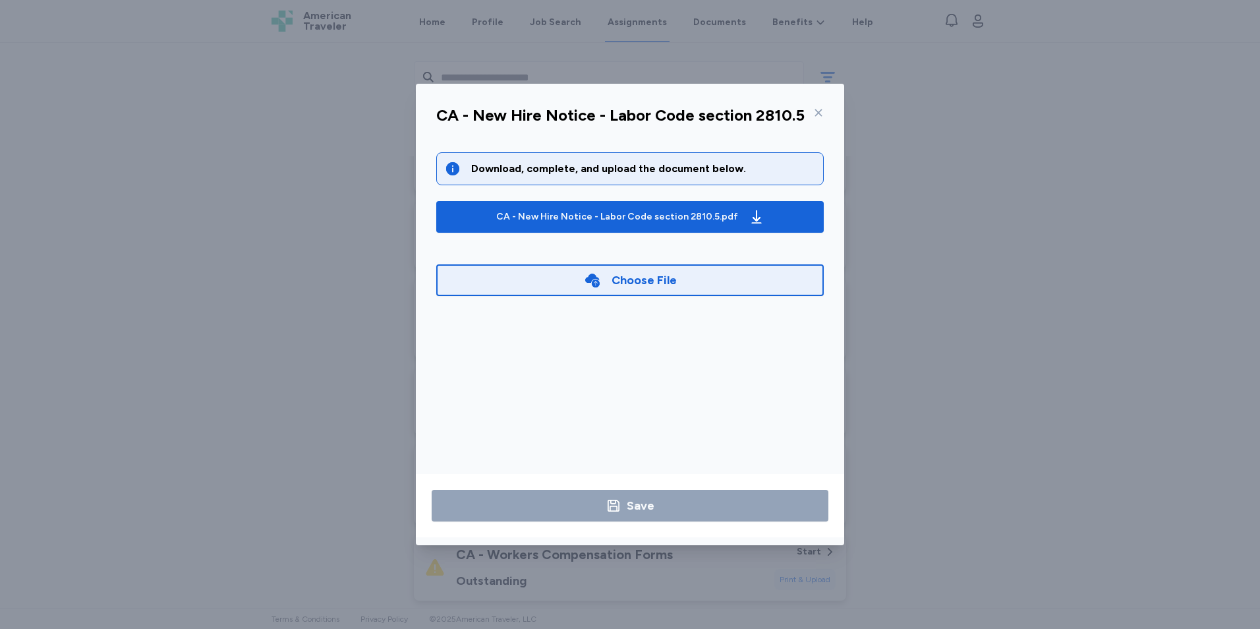
click at [683, 277] on div "Choose File" at bounding box center [629, 280] width 387 height 32
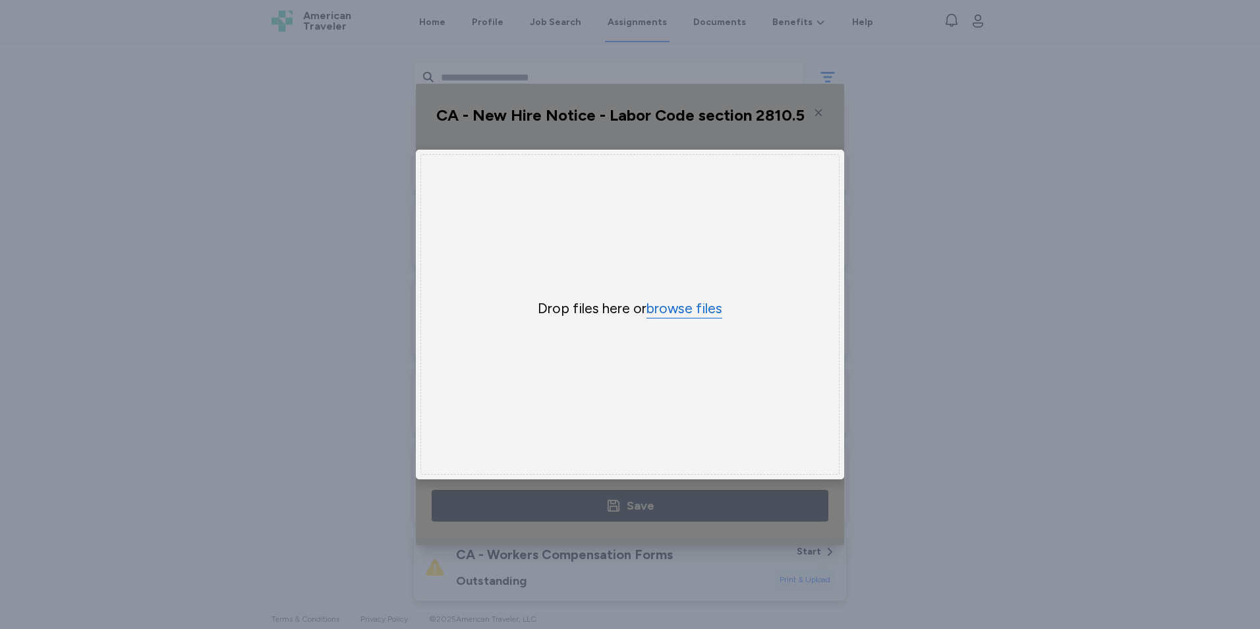
click at [668, 305] on button "browse files" at bounding box center [684, 308] width 76 height 19
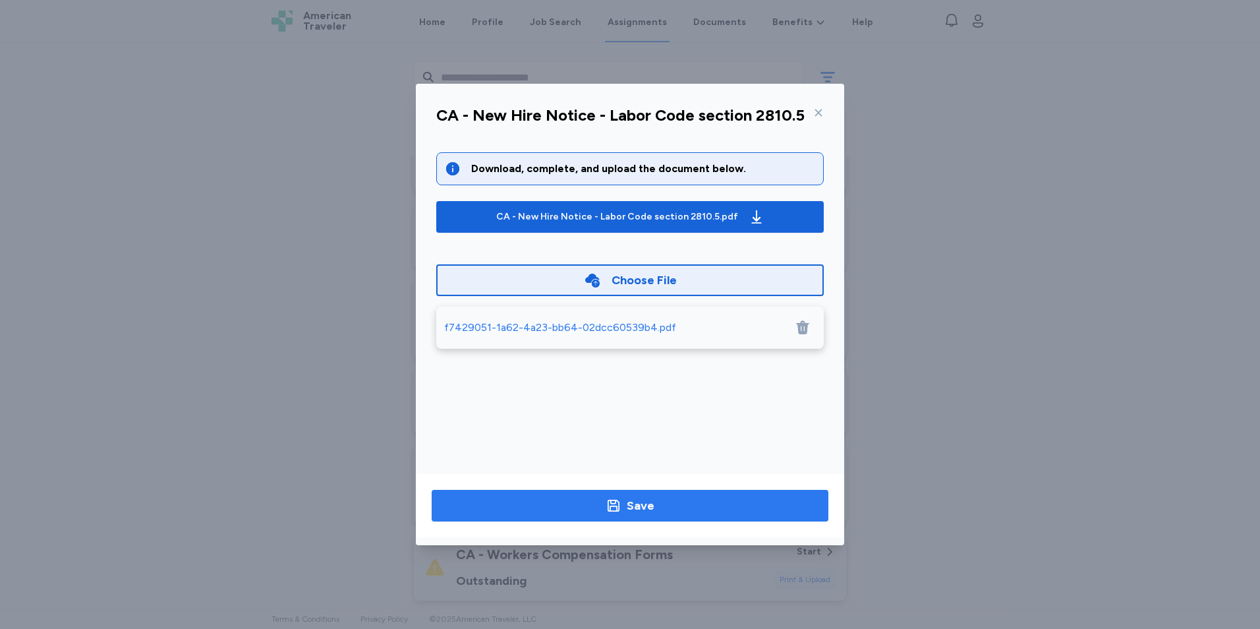
click at [666, 502] on span "Save" at bounding box center [630, 505] width 376 height 18
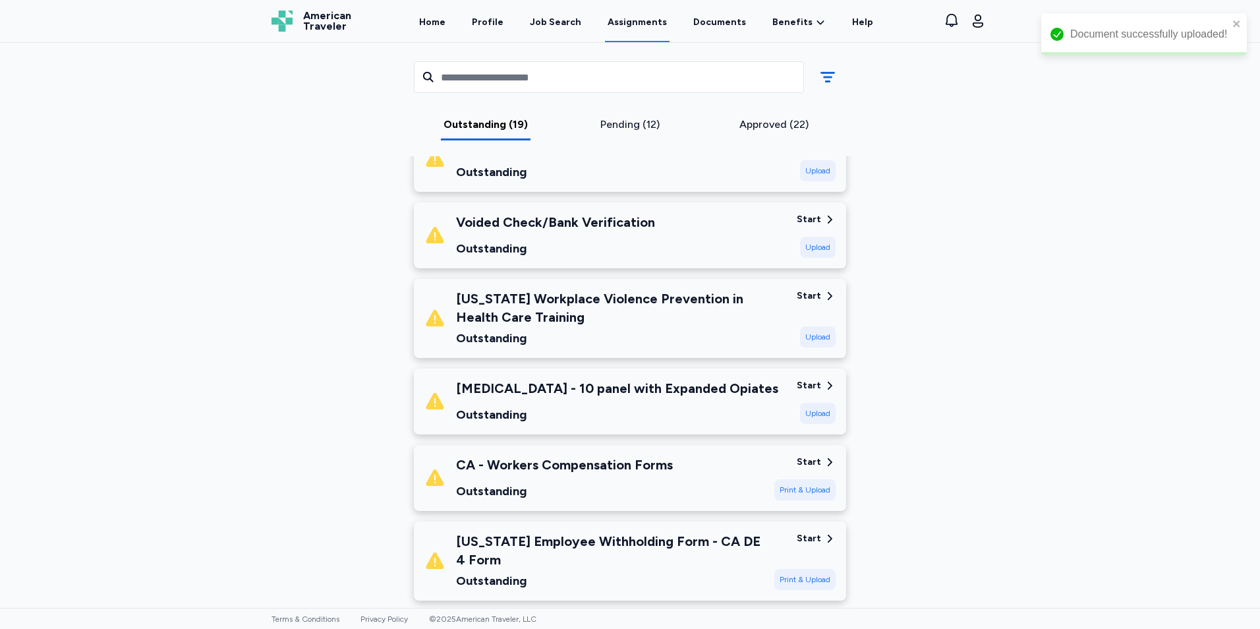
click at [725, 304] on div "[US_STATE] Workplace Violence Prevention in Health Care Training" at bounding box center [621, 307] width 330 height 37
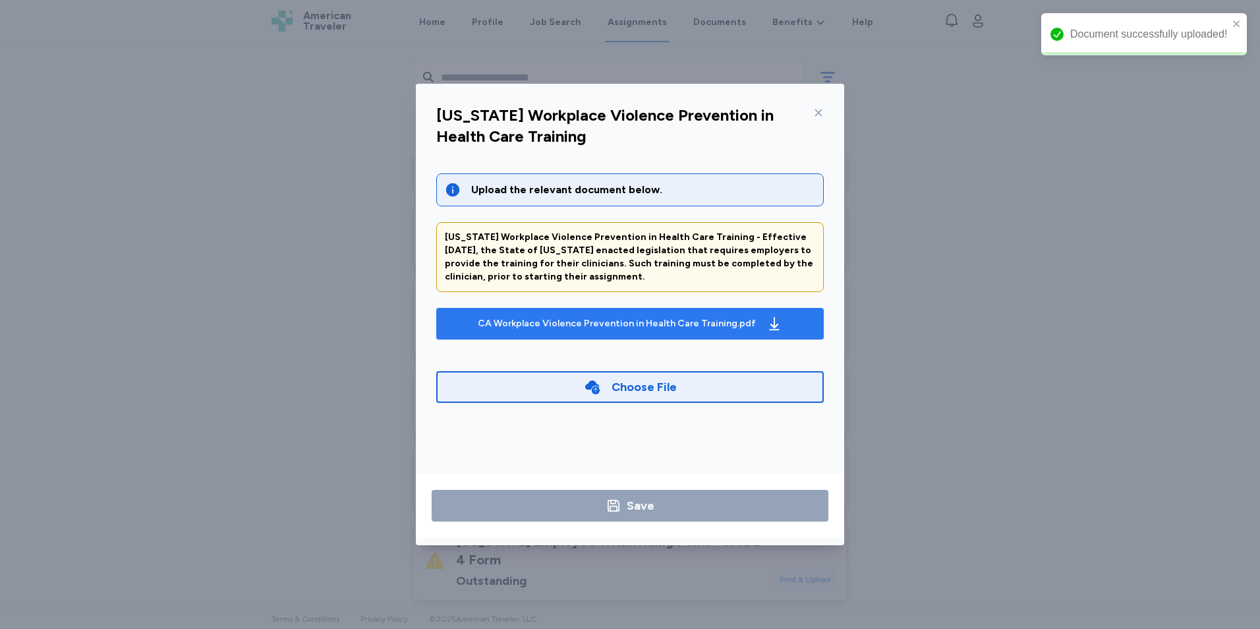
click at [713, 318] on div "CA Workplace Violence Prevention in Health Care Training.pdf" at bounding box center [617, 323] width 278 height 13
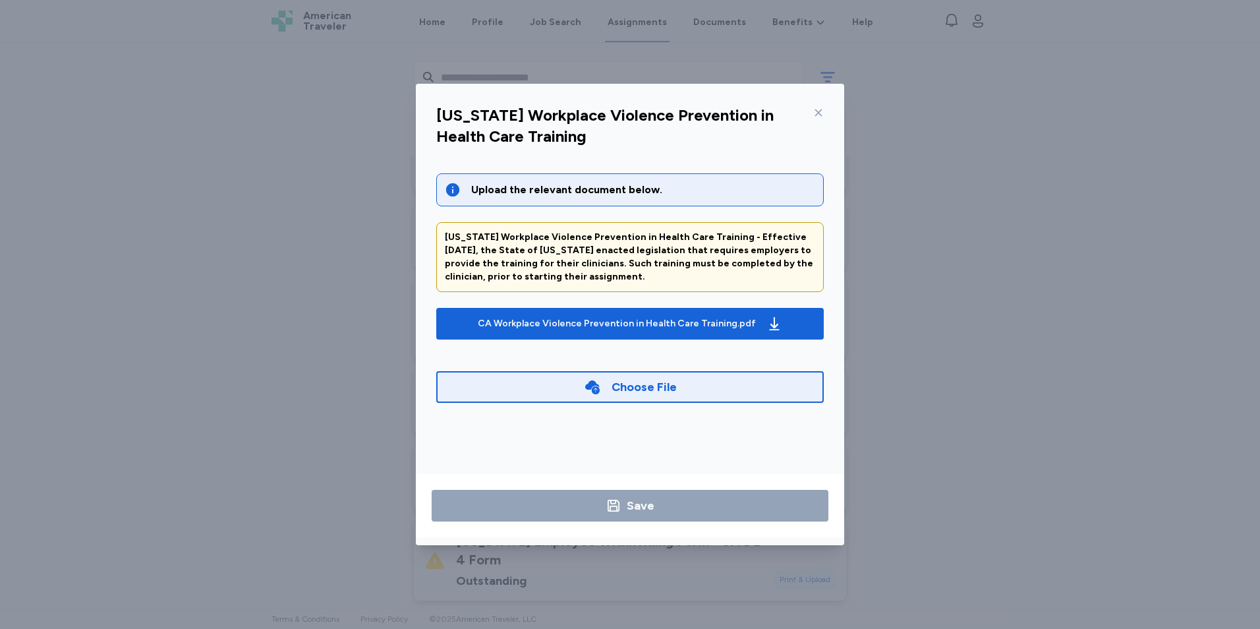
click at [822, 111] on icon at bounding box center [818, 112] width 11 height 11
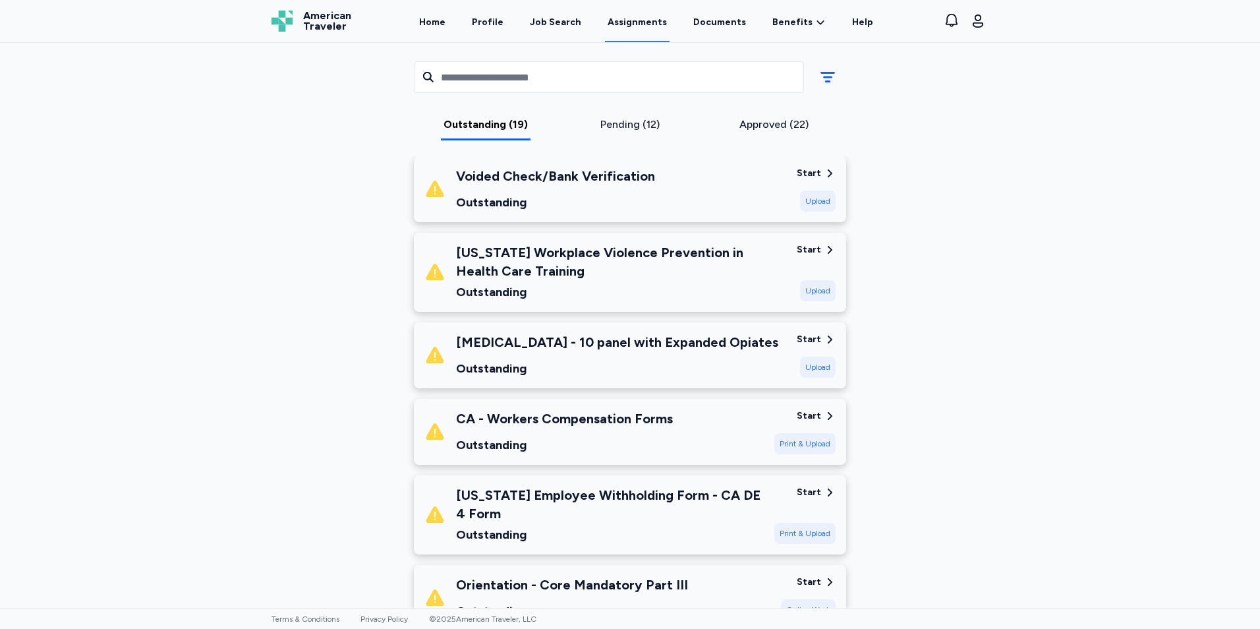
scroll to position [988, 0]
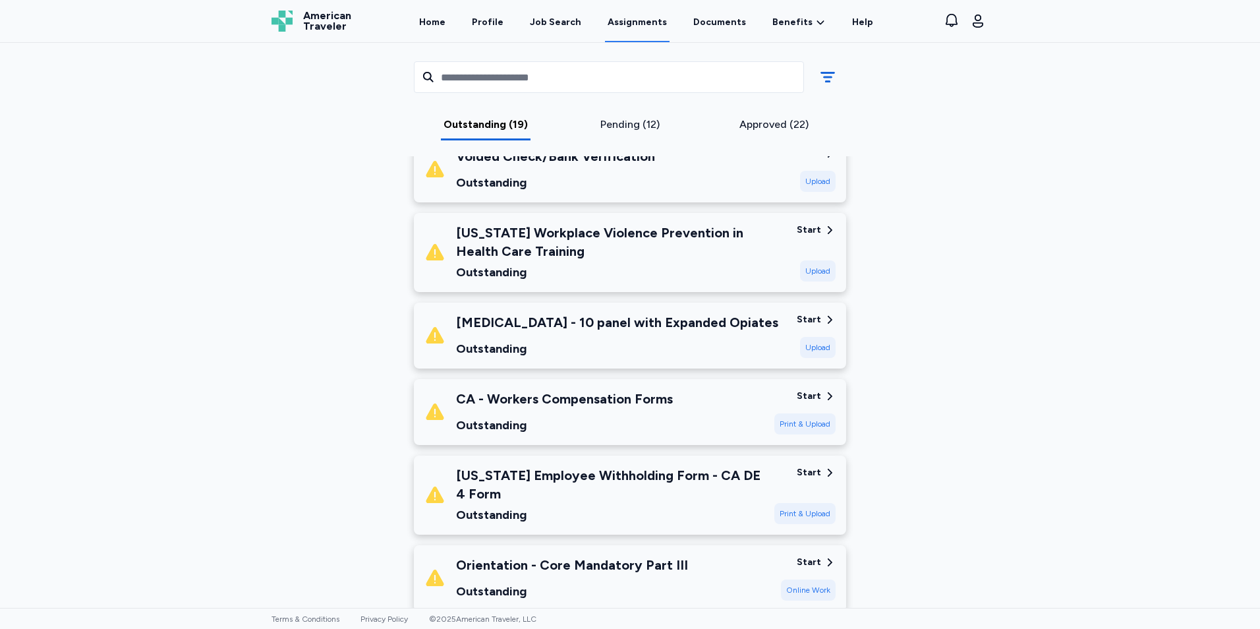
click at [786, 415] on div "Print & Upload" at bounding box center [804, 423] width 61 height 21
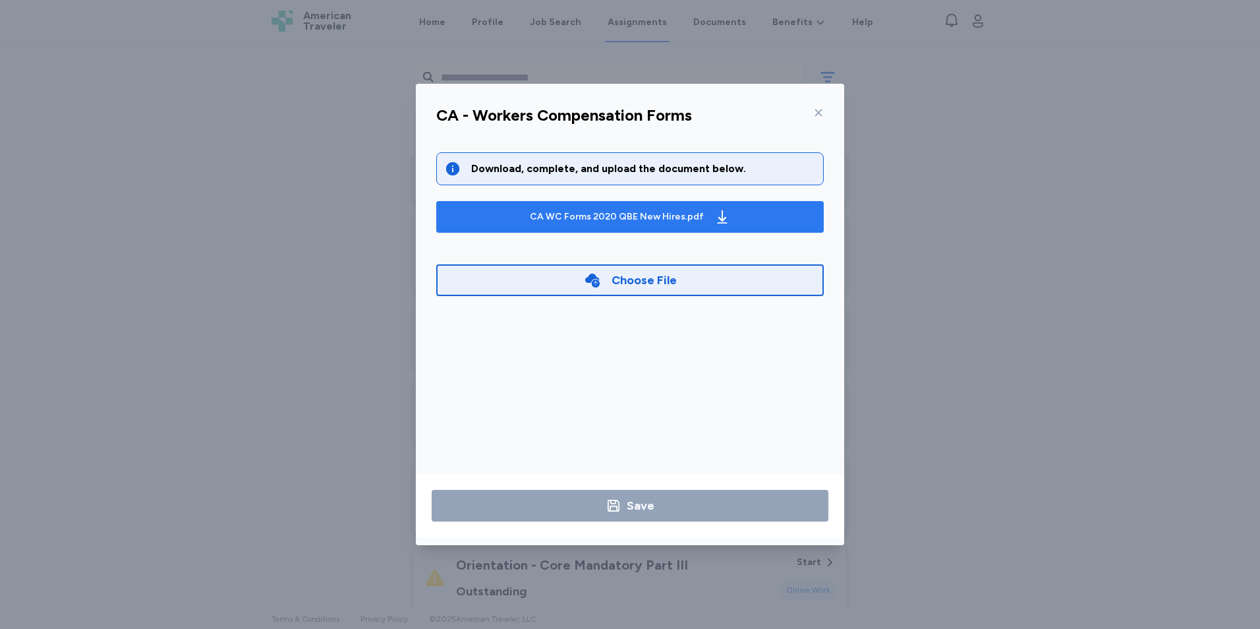
click at [662, 212] on div "CA WC Forms 2020 QBE New Hires.pdf" at bounding box center [617, 216] width 174 height 13
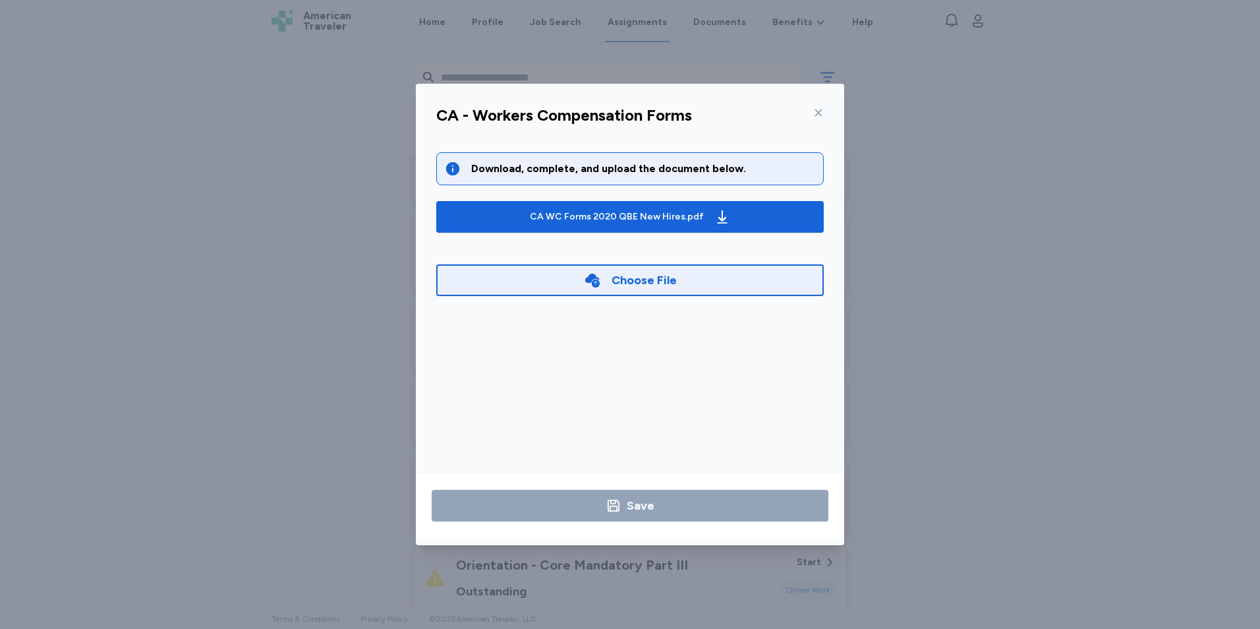
click at [823, 115] on icon at bounding box center [818, 112] width 11 height 11
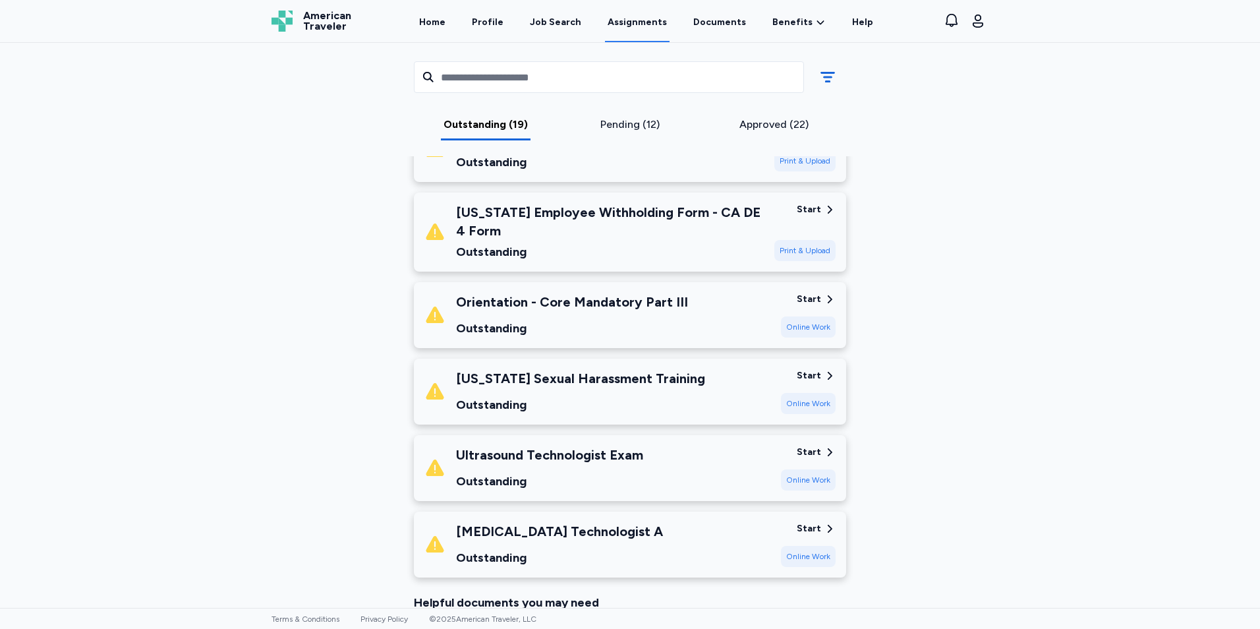
scroll to position [1252, 0]
click at [627, 299] on div "Orientation - Core Mandatory Part III" at bounding box center [572, 301] width 232 height 18
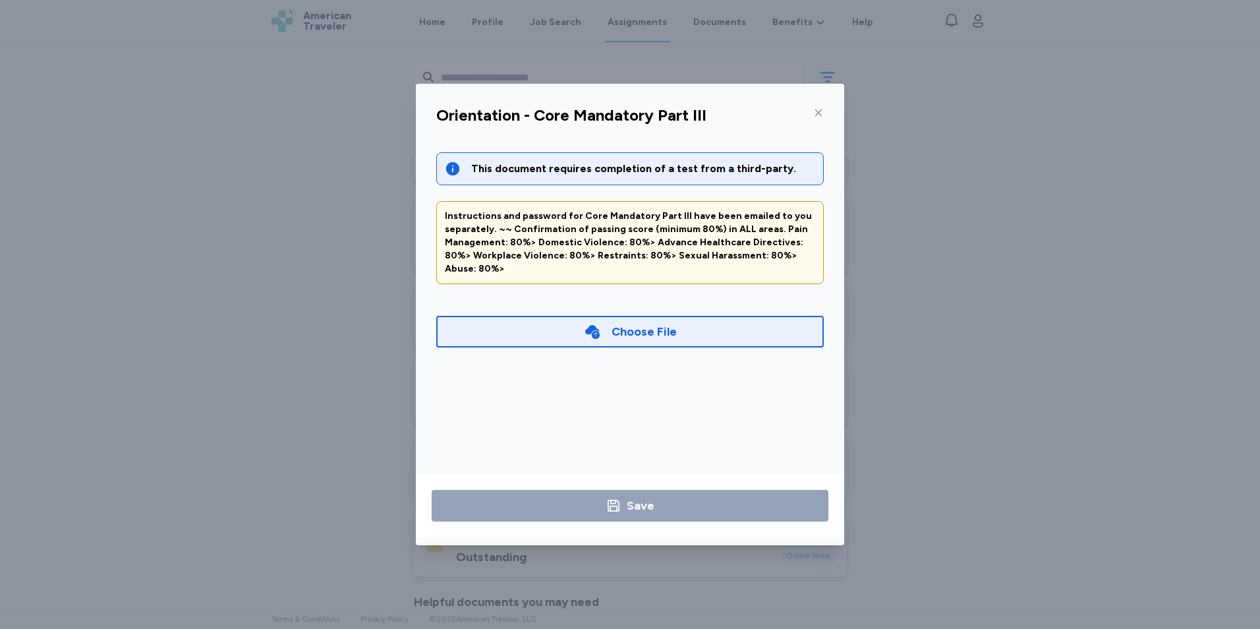
click at [820, 113] on icon at bounding box center [818, 112] width 11 height 11
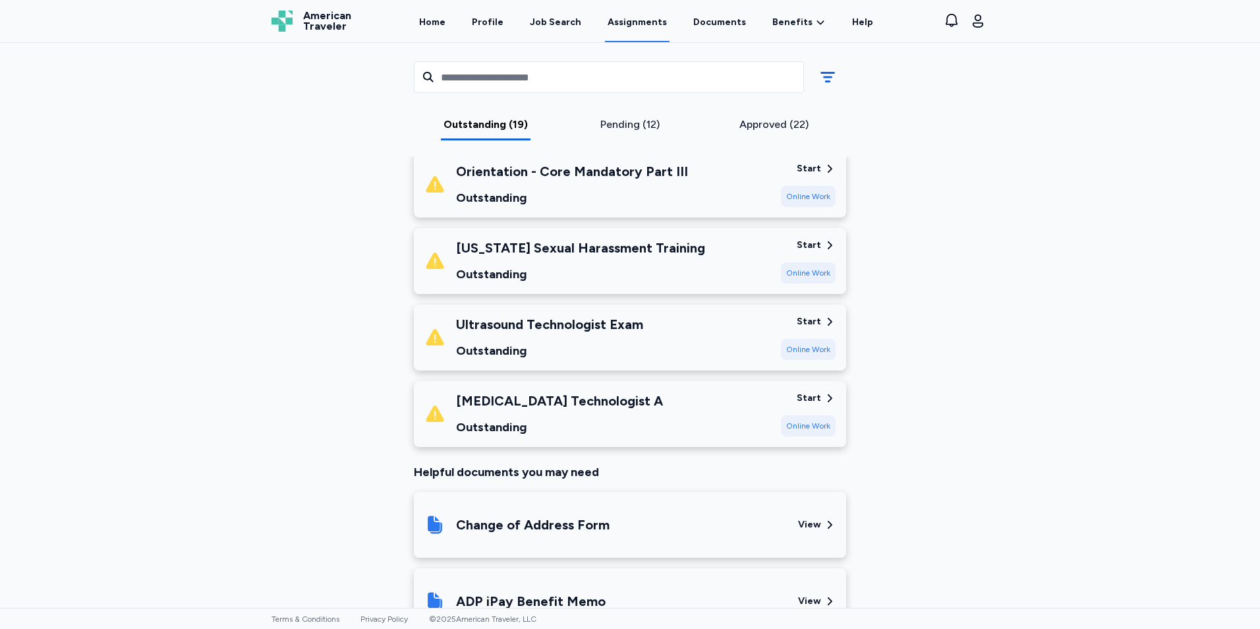
scroll to position [1384, 0]
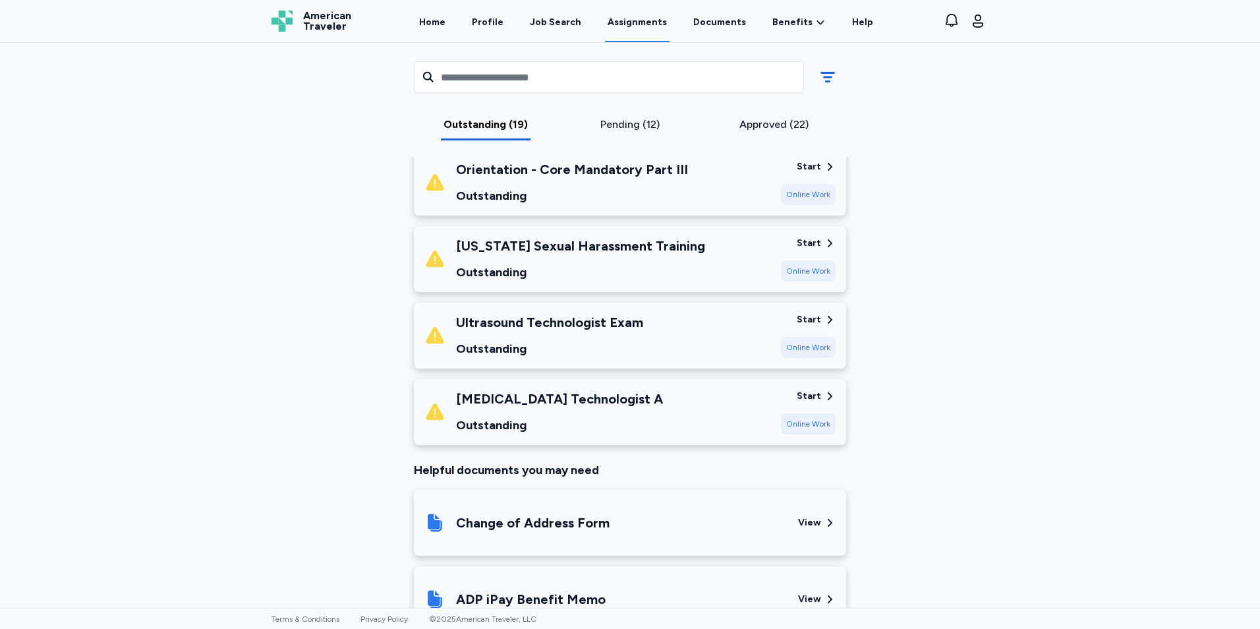
click at [610, 331] on div "Ultrasound Technologist Exam" at bounding box center [549, 322] width 187 height 18
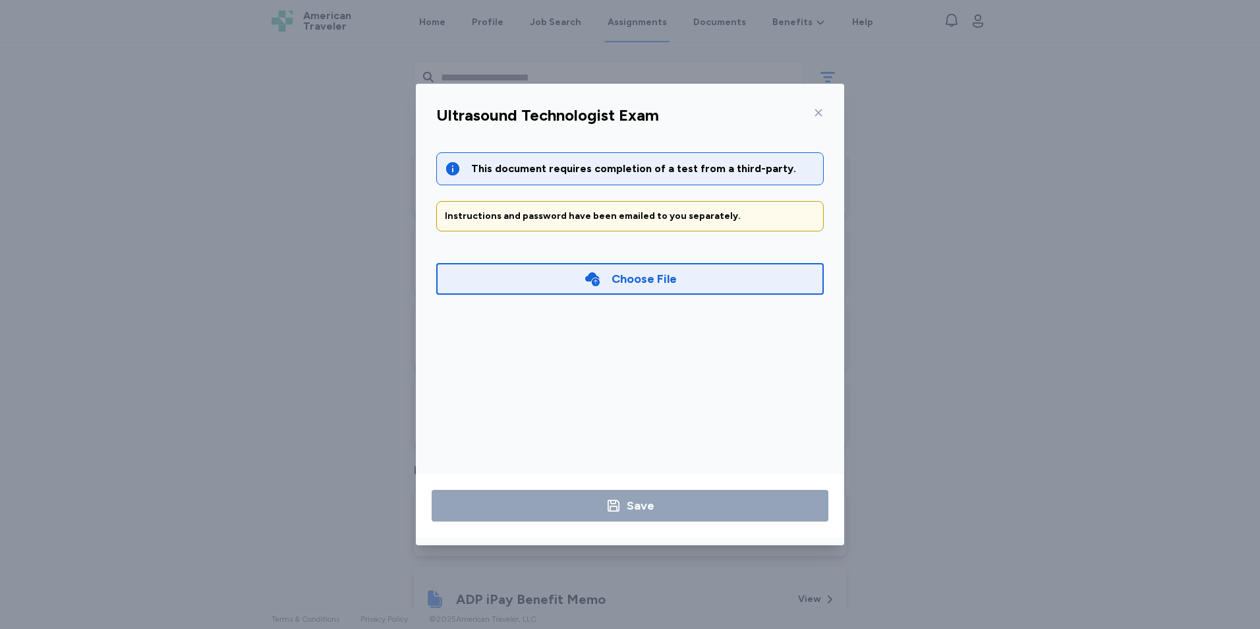
click at [815, 115] on icon at bounding box center [818, 112] width 11 height 11
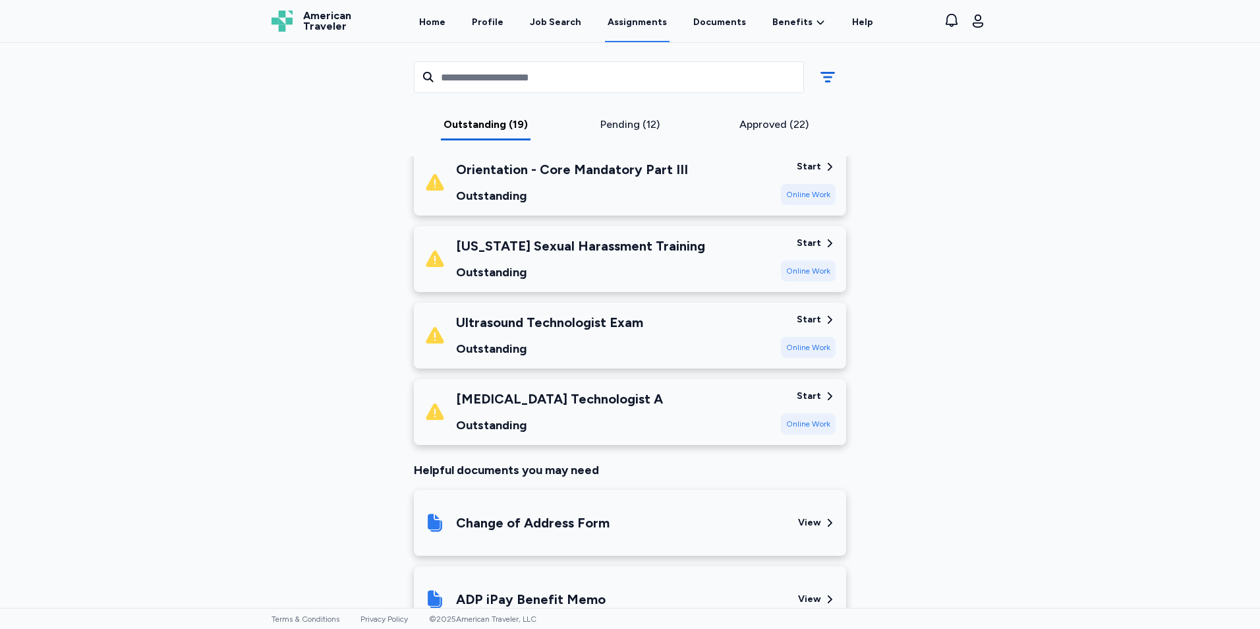
click at [591, 244] on div "[US_STATE] Sexual Harassment Training" at bounding box center [580, 246] width 249 height 18
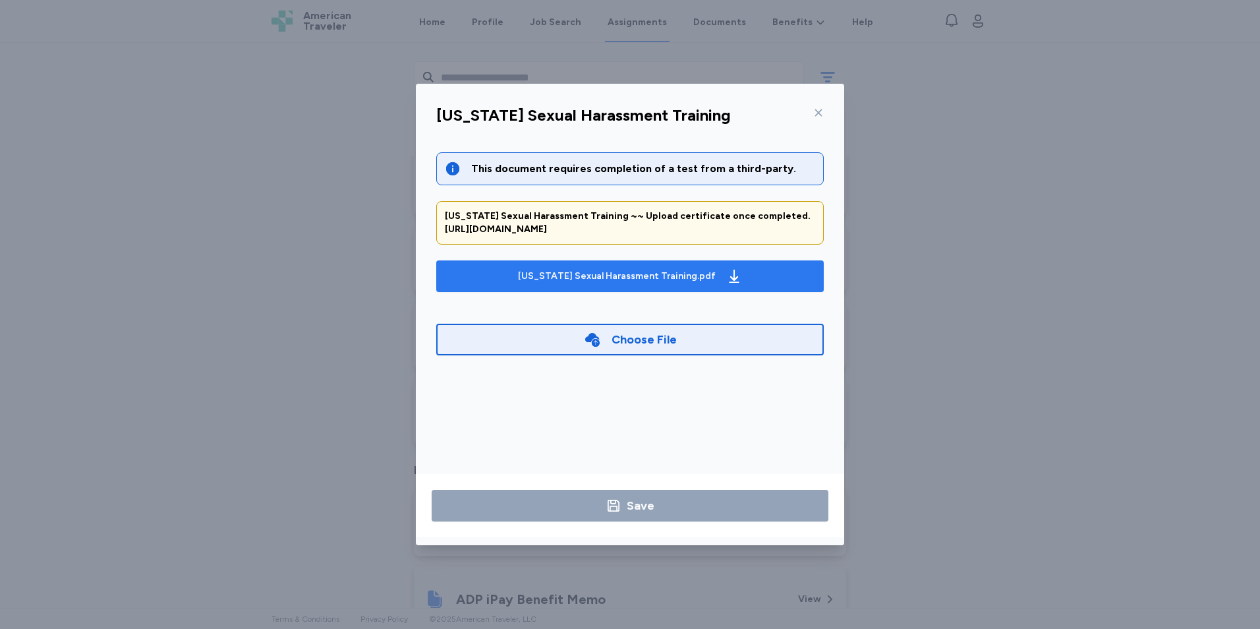
click at [591, 279] on div "[US_STATE] Sexual Harassment Training.pdf" at bounding box center [617, 276] width 198 height 13
click at [824, 113] on div "[US_STATE] Sexual Harassment Training" at bounding box center [630, 119] width 409 height 34
click at [819, 113] on icon at bounding box center [818, 112] width 11 height 11
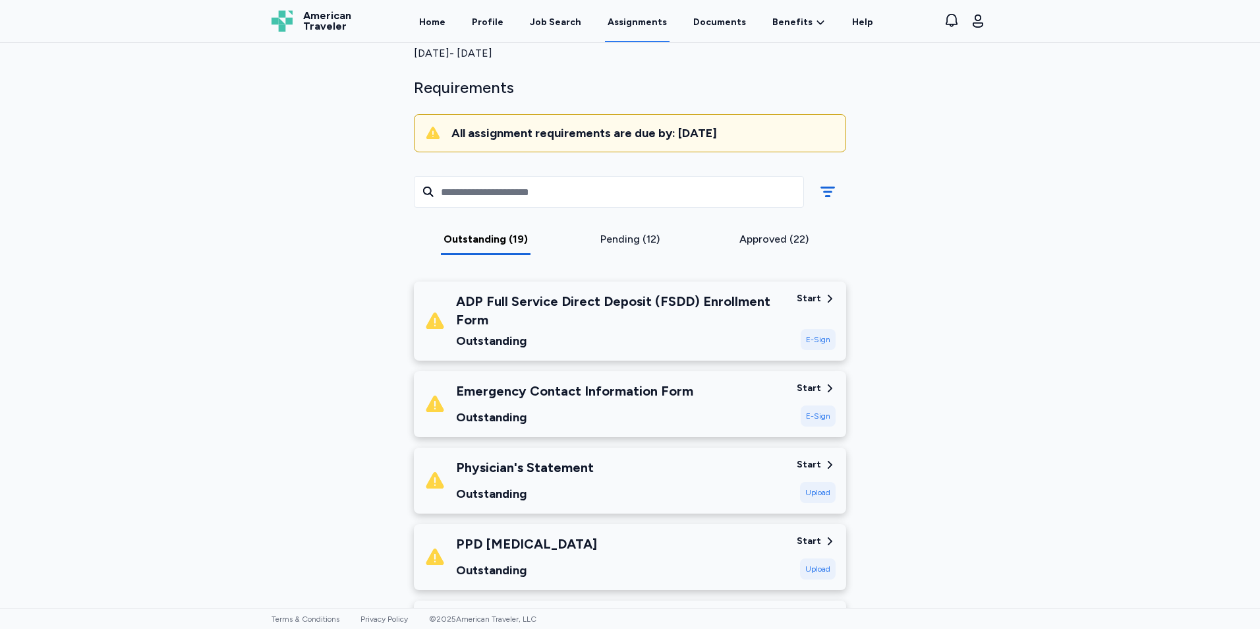
scroll to position [0, 0]
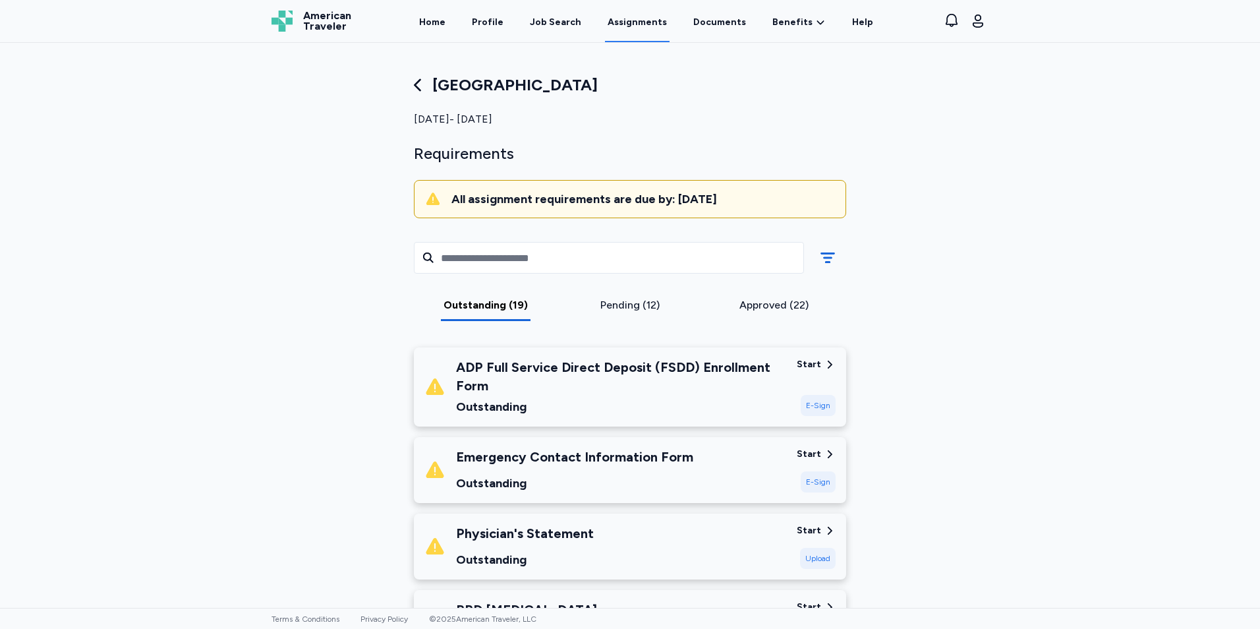
click at [636, 295] on div "Outstanding (19) Pending (12) Approved (22)" at bounding box center [629, 279] width 453 height 113
click at [638, 306] on div "Pending (12)" at bounding box center [630, 305] width 134 height 16
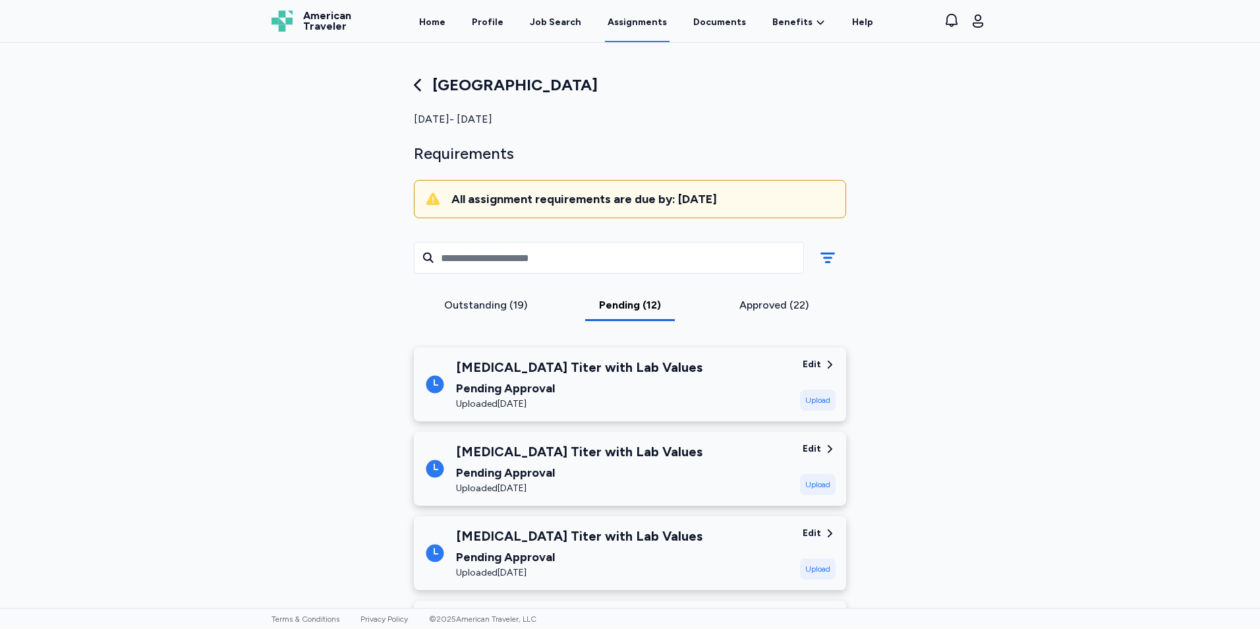
click at [496, 312] on div "Outstanding (19)" at bounding box center [486, 305] width 134 height 16
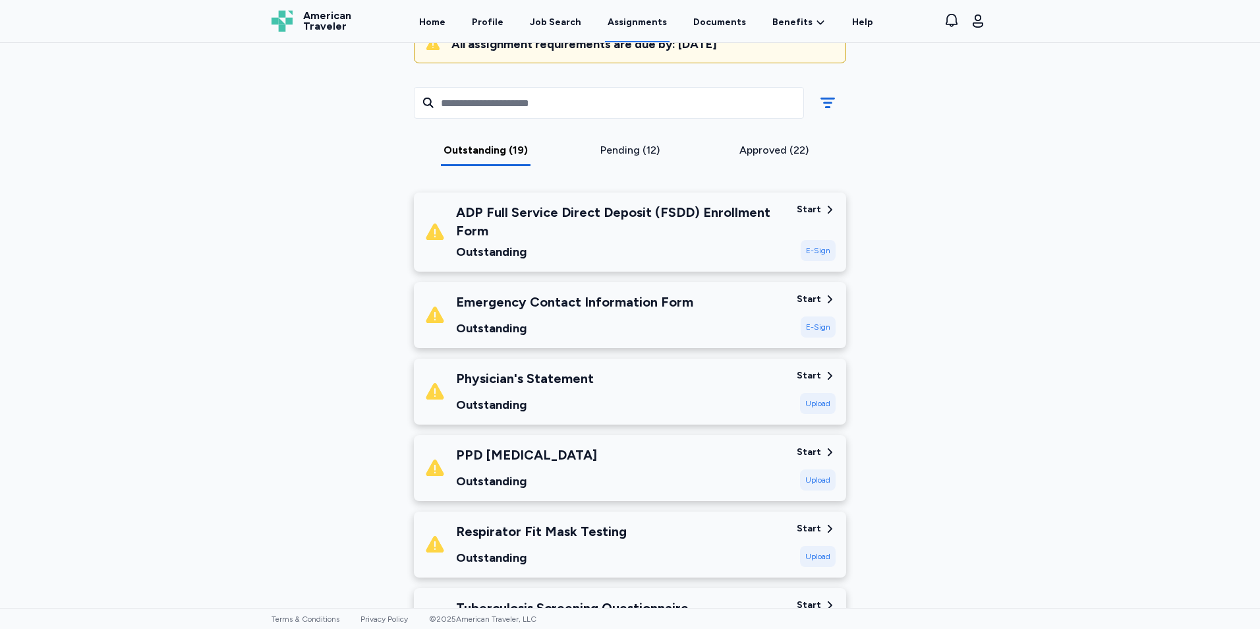
scroll to position [132, 0]
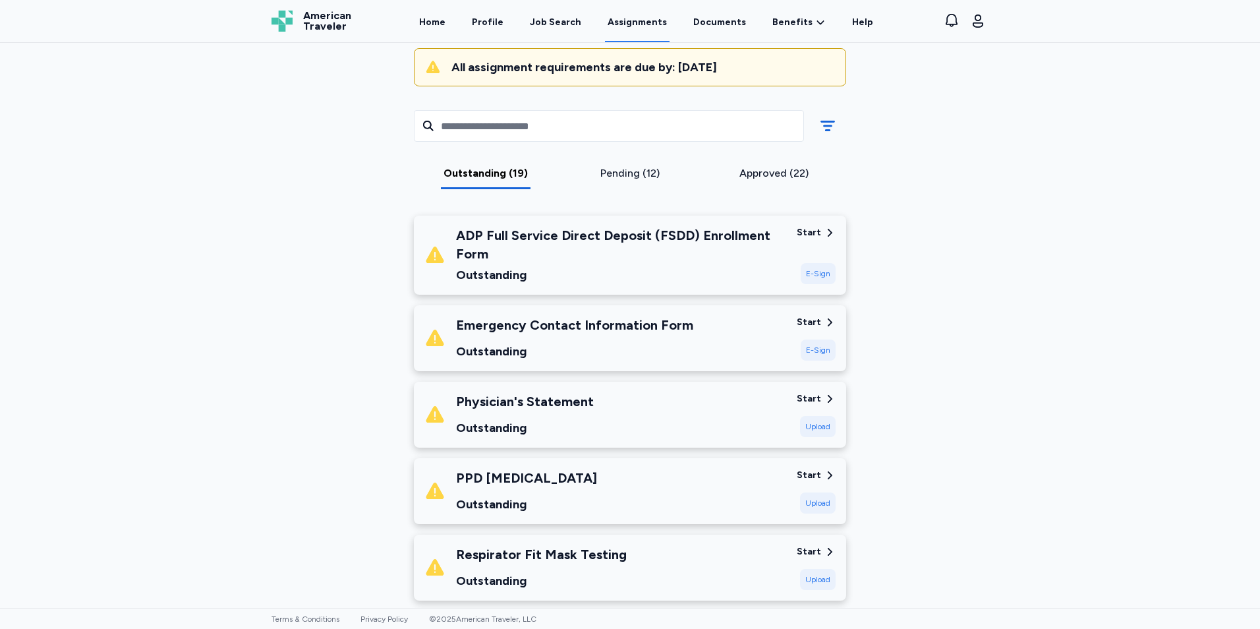
click at [621, 235] on div "ADP Full Service Direct Deposit (FSDD) Enrollment Form" at bounding box center [621, 244] width 330 height 37
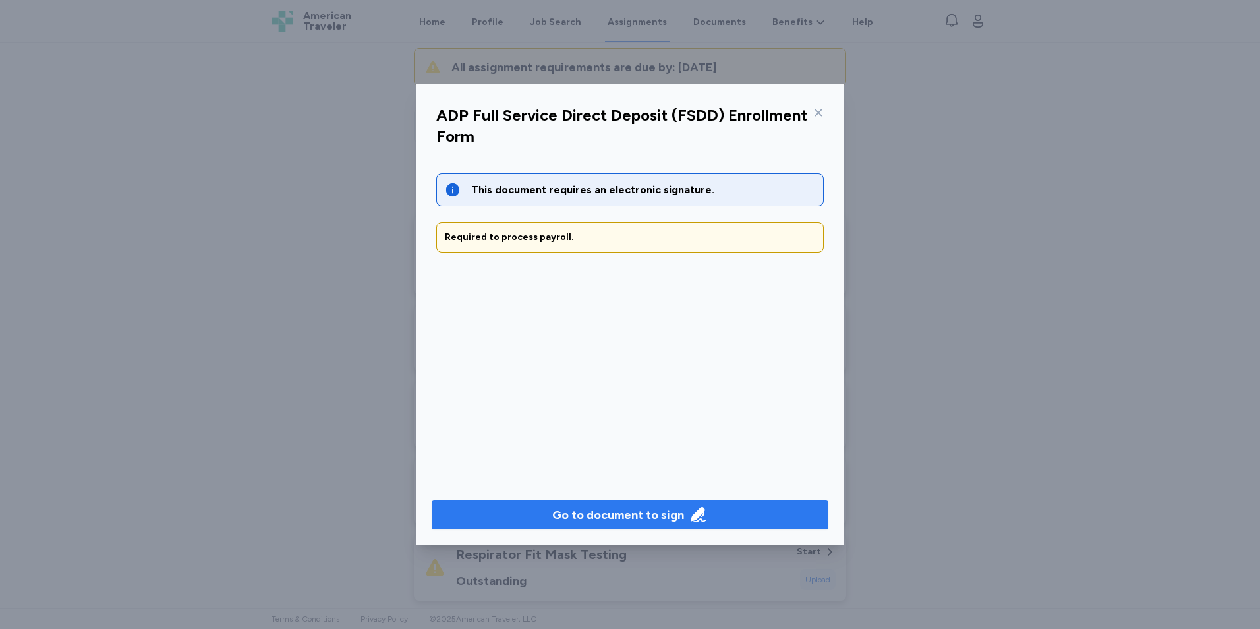
click at [631, 519] on div "Go to document to sign" at bounding box center [618, 514] width 132 height 18
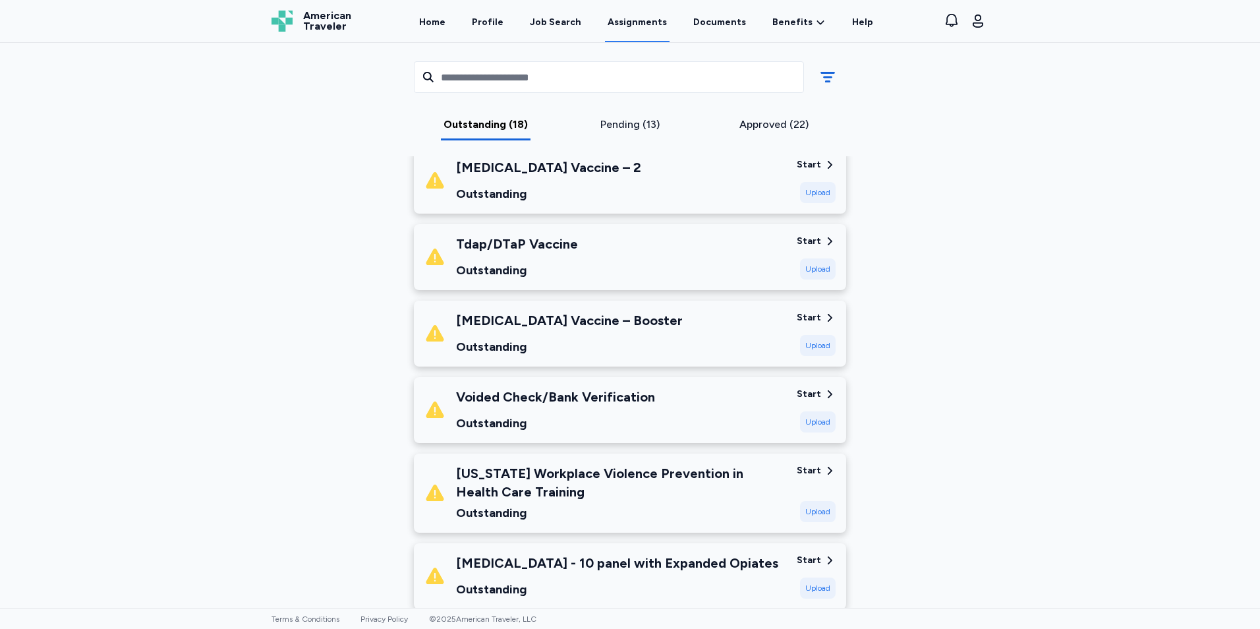
scroll to position [659, 0]
click at [807, 419] on div "Upload" at bounding box center [818, 421] width 36 height 21
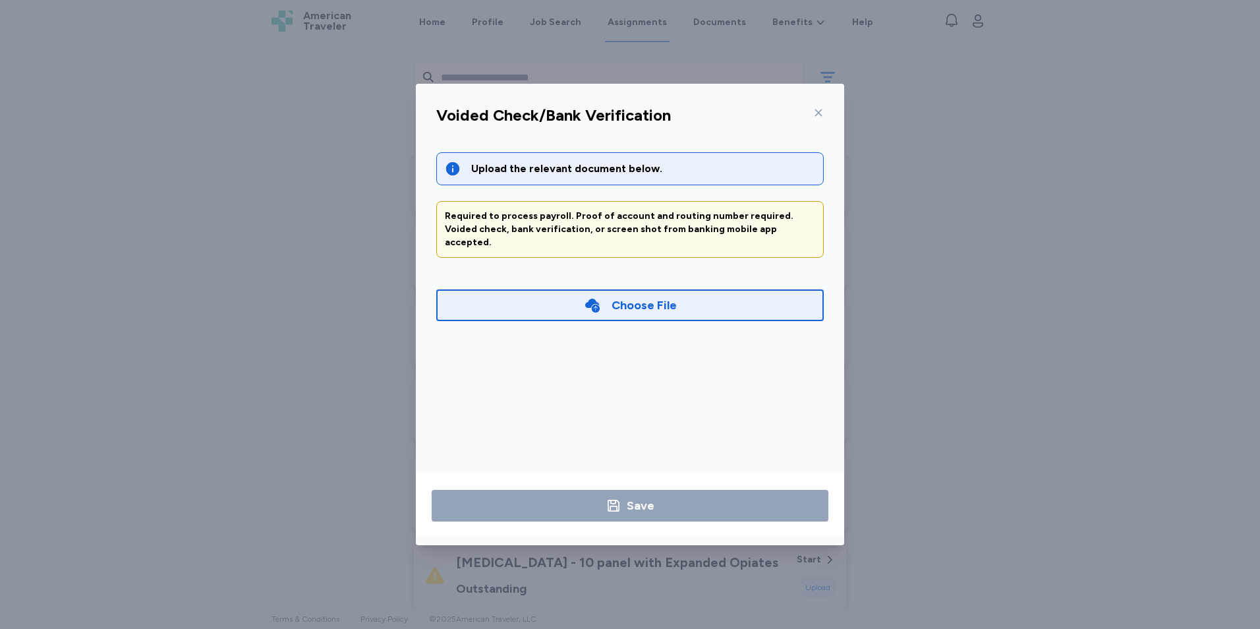
click at [681, 294] on div "Choose File" at bounding box center [629, 305] width 387 height 32
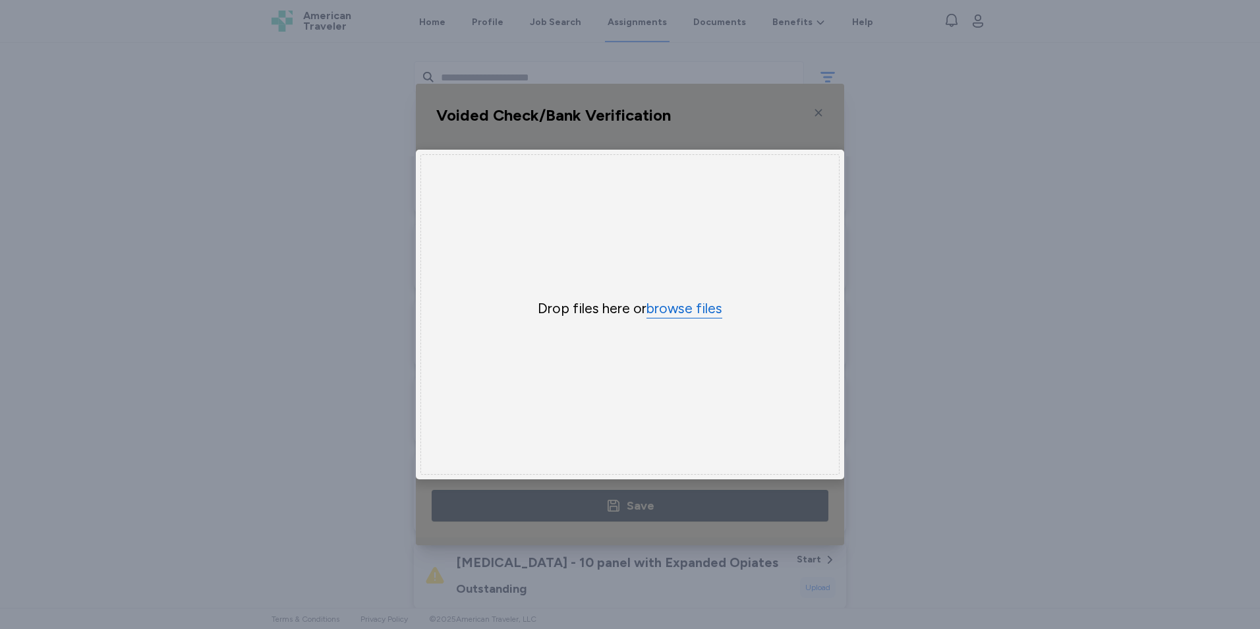
click at [698, 299] on button "browse files" at bounding box center [684, 308] width 76 height 19
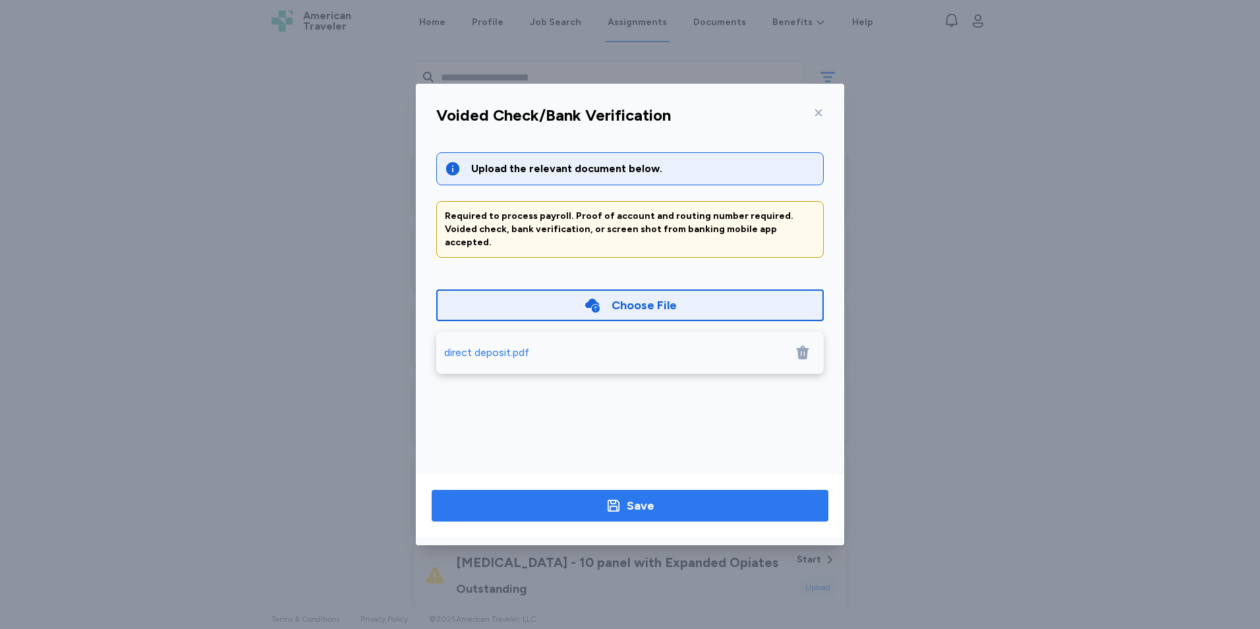
click at [641, 507] on div "Save" at bounding box center [641, 505] width 28 height 18
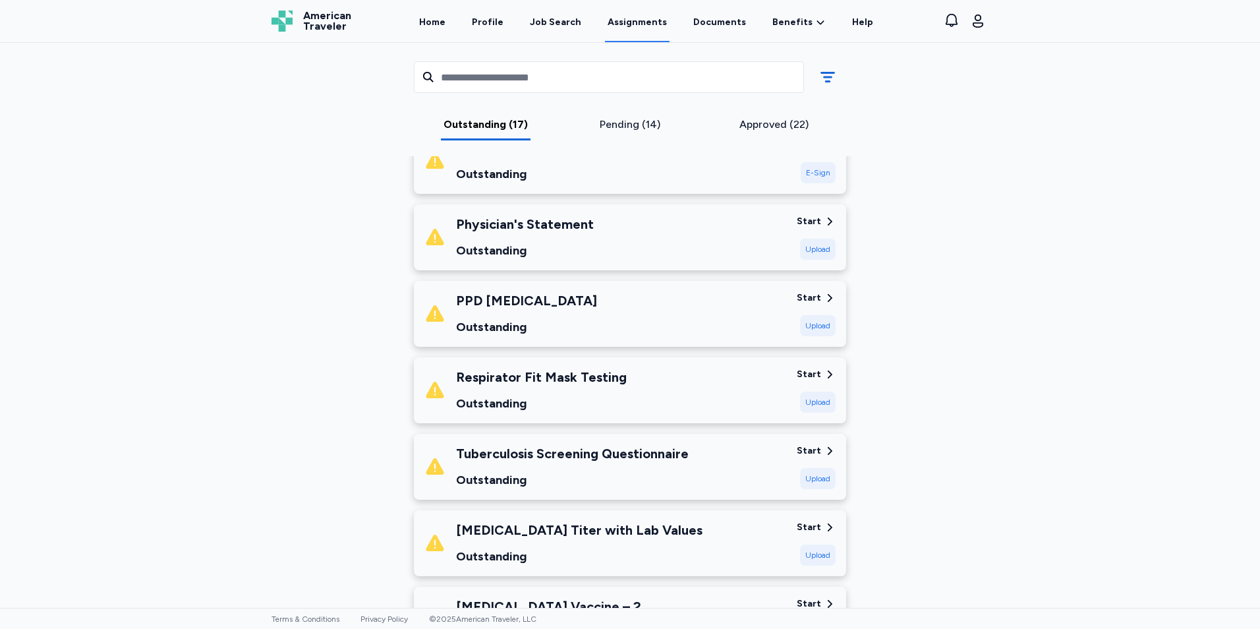
scroll to position [196, 0]
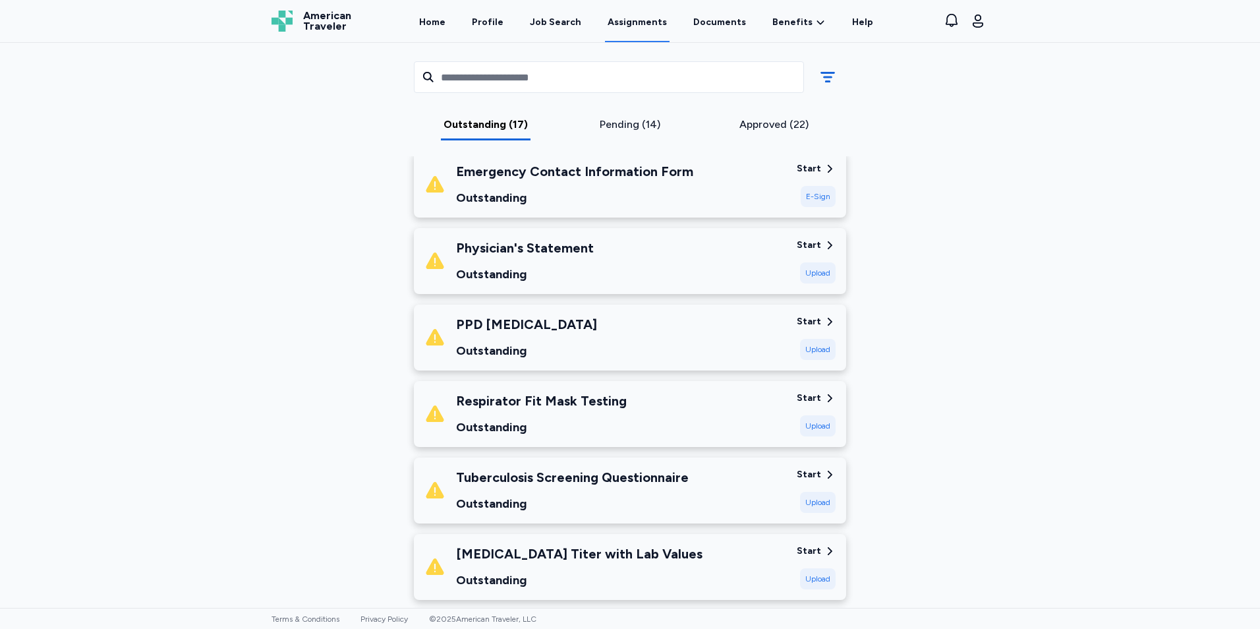
click at [725, 394] on div "Respirator Fit Mask Testing Outstanding" at bounding box center [605, 413] width 362 height 45
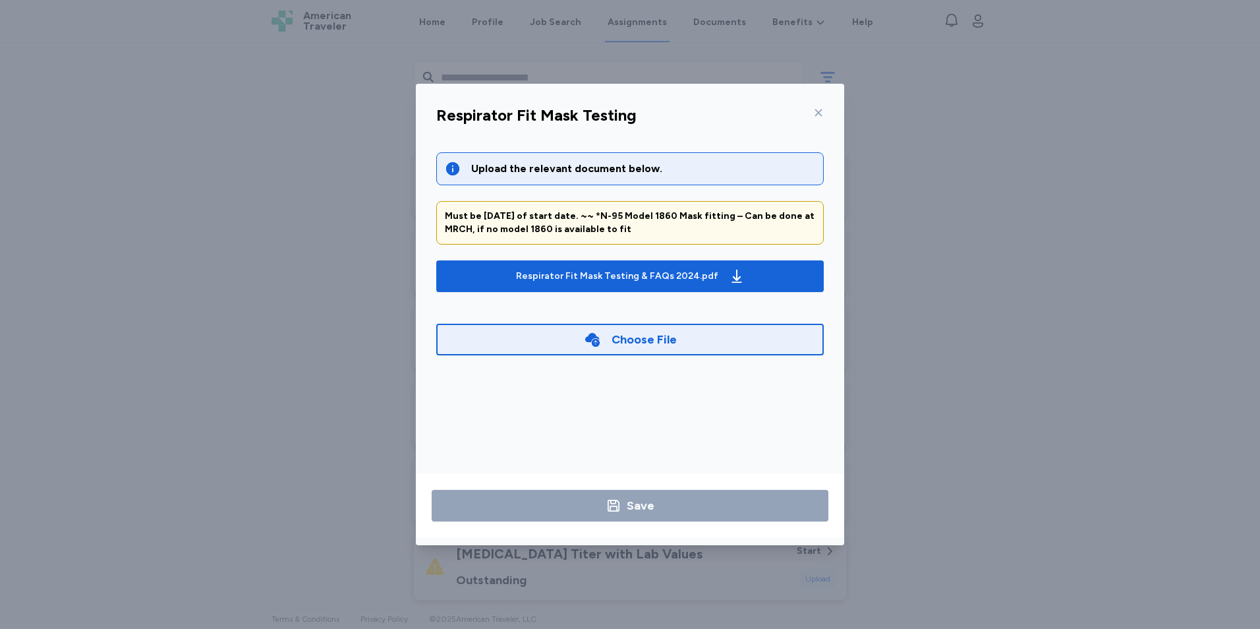
click at [820, 110] on icon at bounding box center [818, 112] width 11 height 11
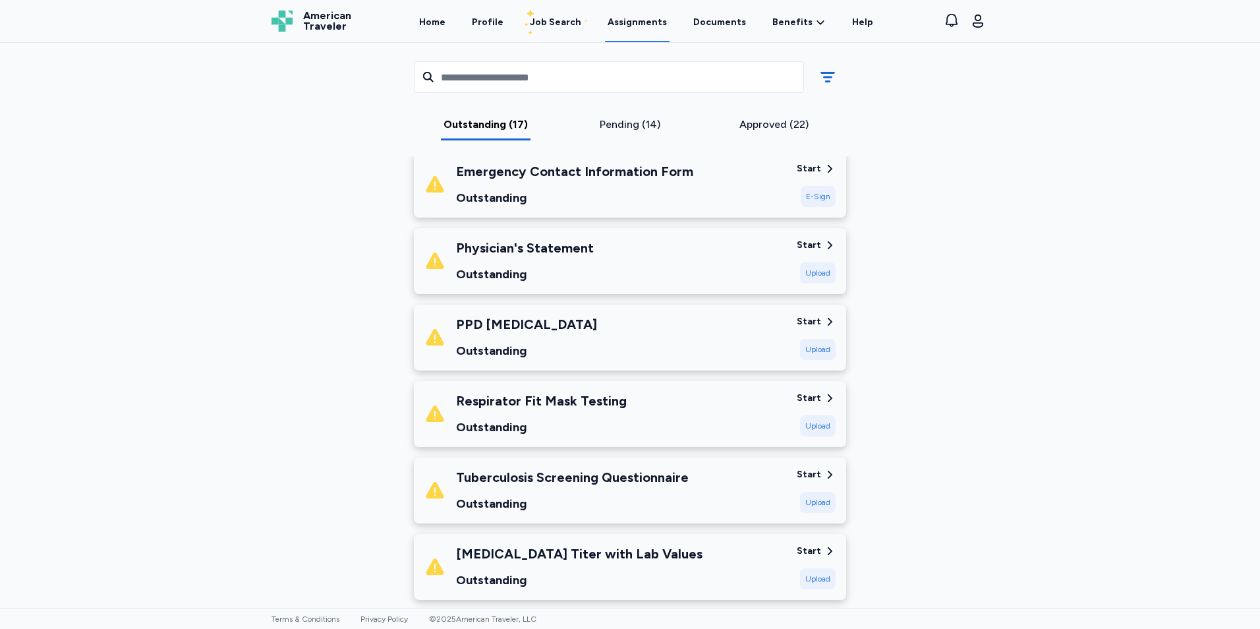
click at [615, 408] on div "Respirator Fit Mask Testing" at bounding box center [541, 400] width 171 height 18
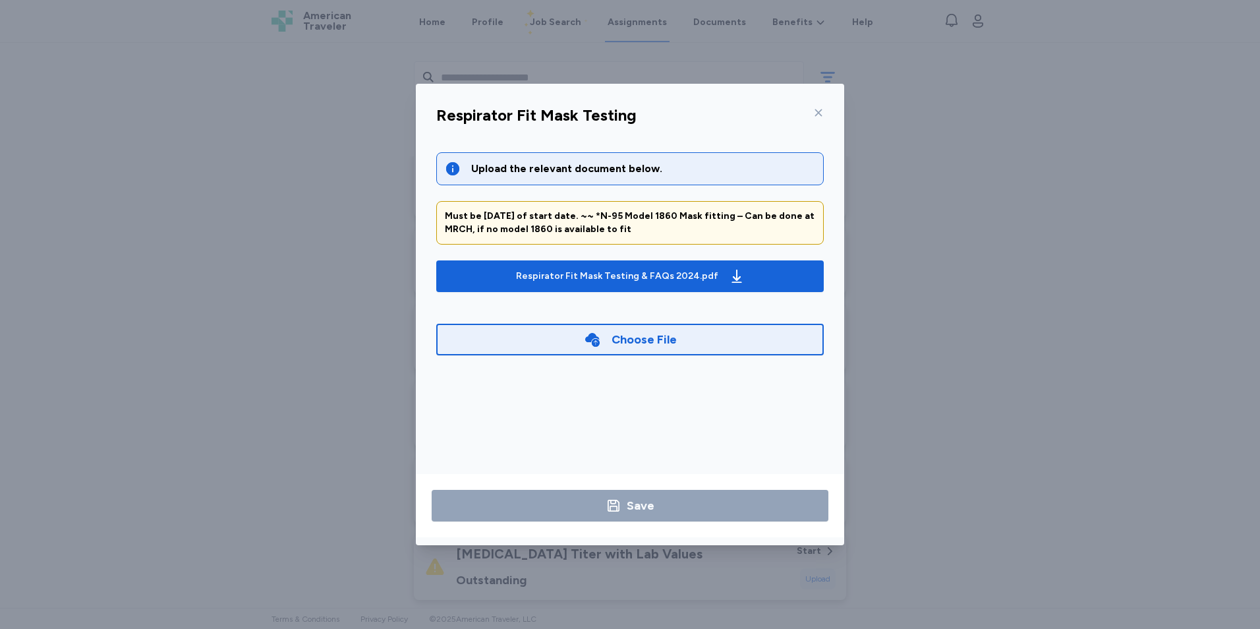
click at [821, 112] on icon at bounding box center [818, 112] width 11 height 11
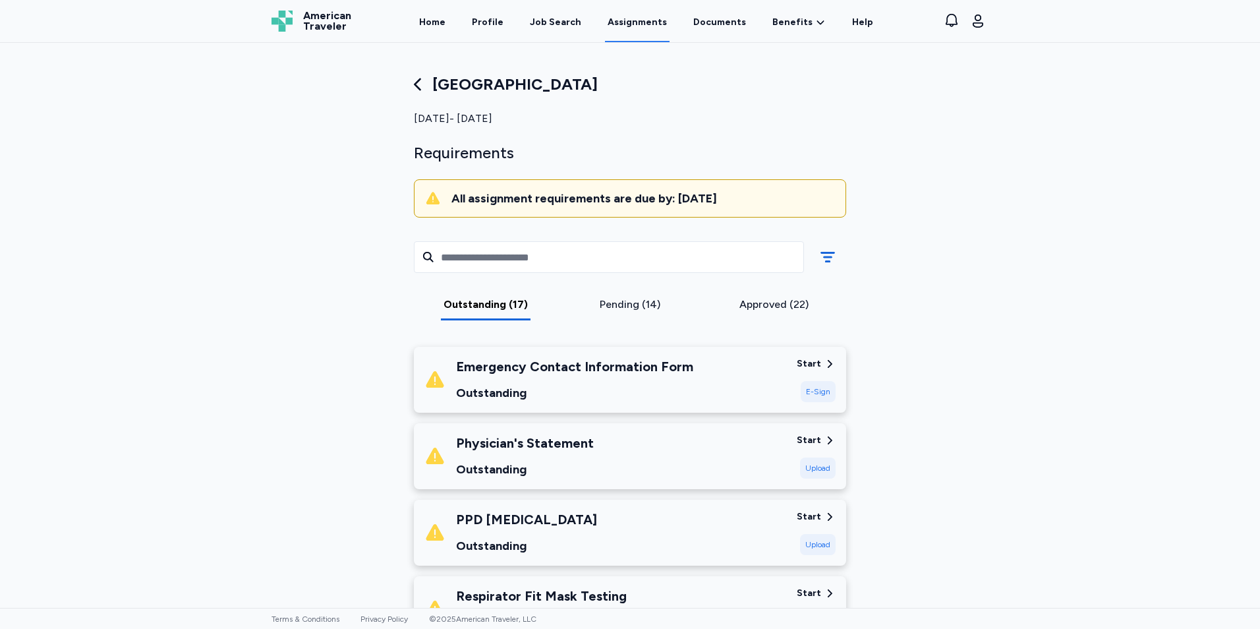
scroll to position [0, 0]
click at [650, 304] on div "Pending (14)" at bounding box center [630, 305] width 134 height 16
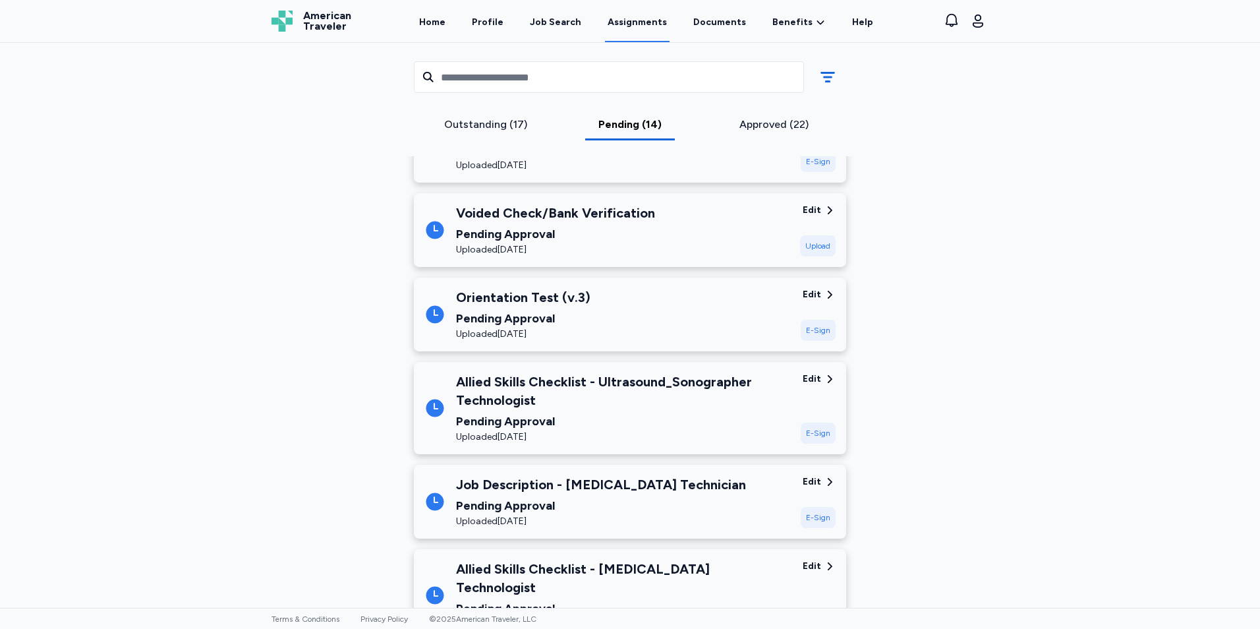
scroll to position [979, 0]
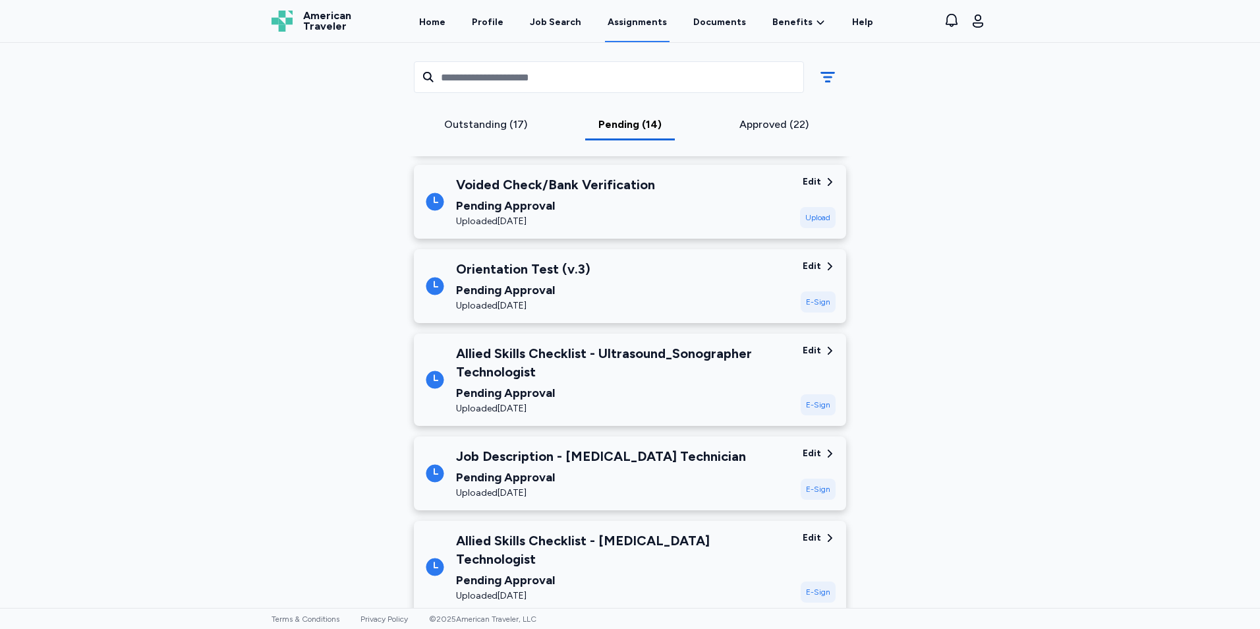
click at [488, 114] on div "Outstanding (17) Pending (14) Approved (22)" at bounding box center [629, 99] width 453 height 113
click at [514, 128] on div "Outstanding (17)" at bounding box center [486, 125] width 134 height 16
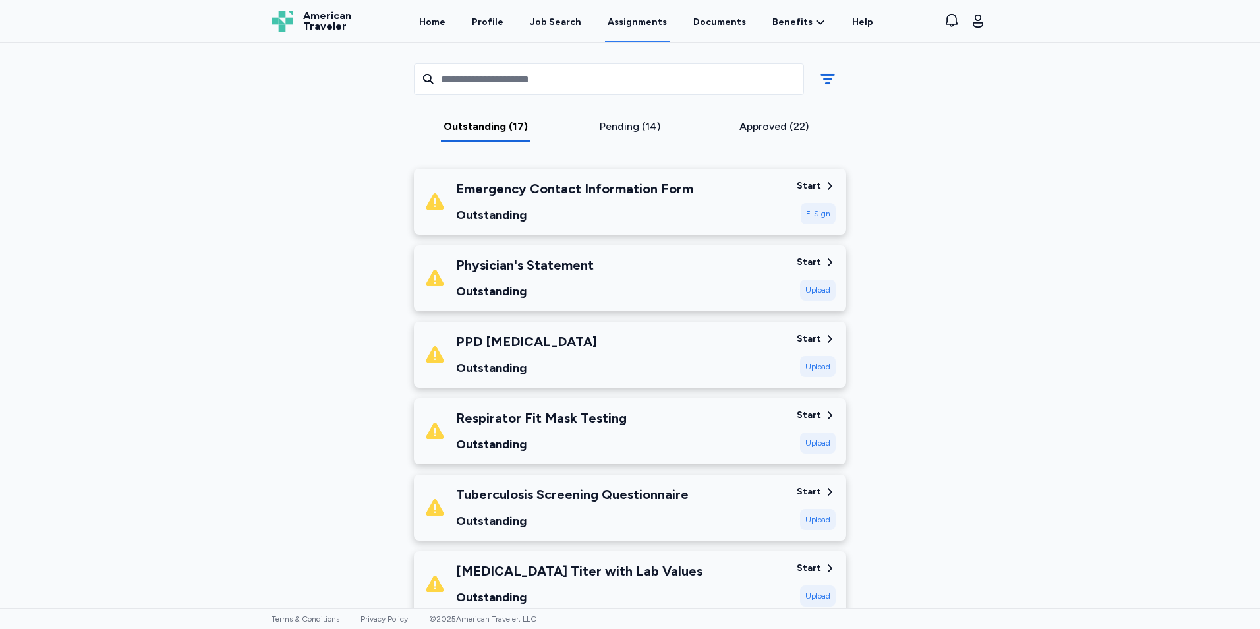
scroll to position [0, 0]
